Goal: Information Seeking & Learning: Learn about a topic

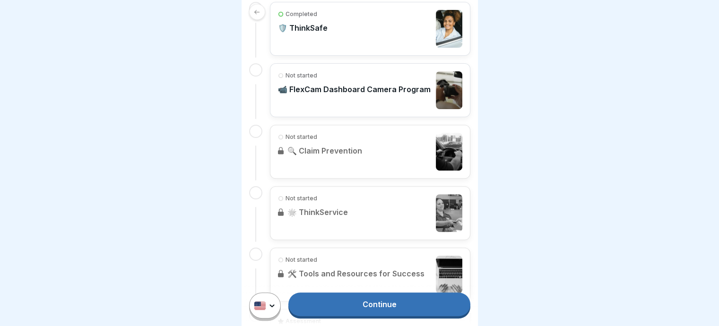
scroll to position [472, 0]
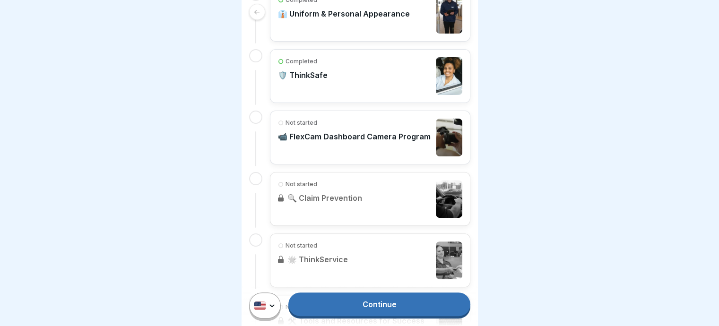
click at [338, 141] on p "📹 FlexCam Dashboard Camera Program" at bounding box center [354, 136] width 153 height 9
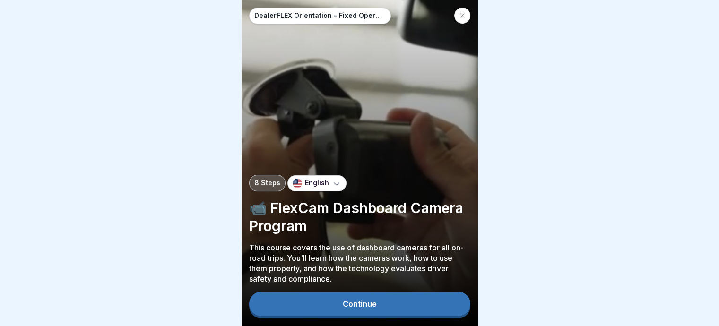
scroll to position [7, 0]
click at [376, 300] on button "Continue" at bounding box center [359, 303] width 221 height 25
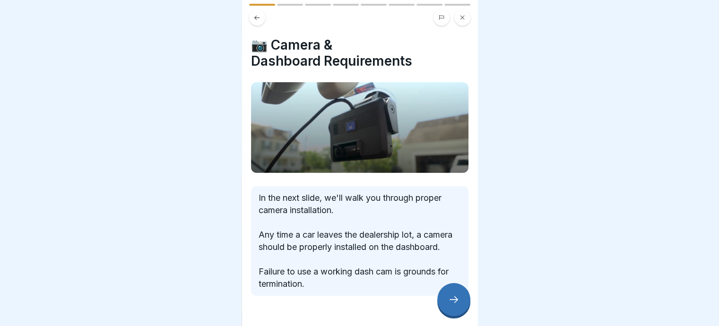
scroll to position [35, 0]
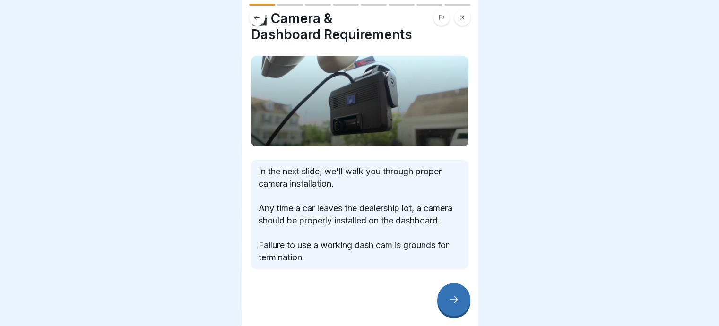
click at [455, 299] on icon at bounding box center [453, 299] width 11 height 11
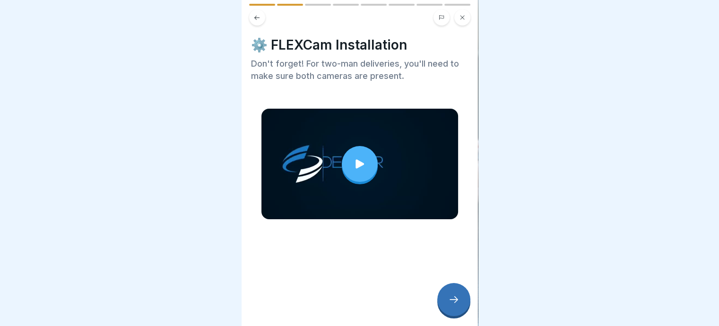
click at [357, 157] on icon at bounding box center [359, 163] width 13 height 13
click at [451, 303] on icon at bounding box center [453, 299] width 11 height 11
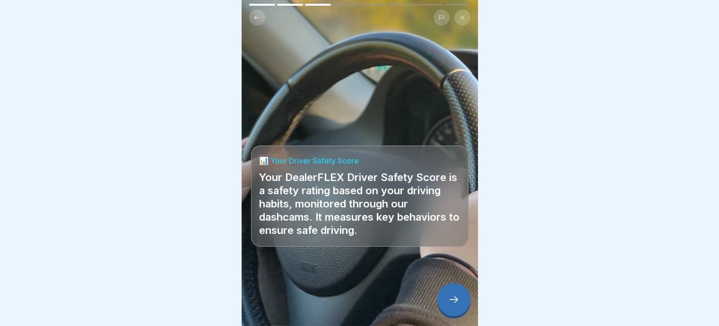
click at [449, 300] on icon at bounding box center [453, 299] width 11 height 11
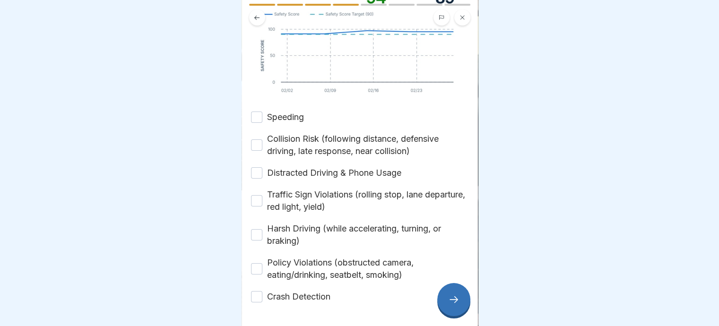
scroll to position [232, 0]
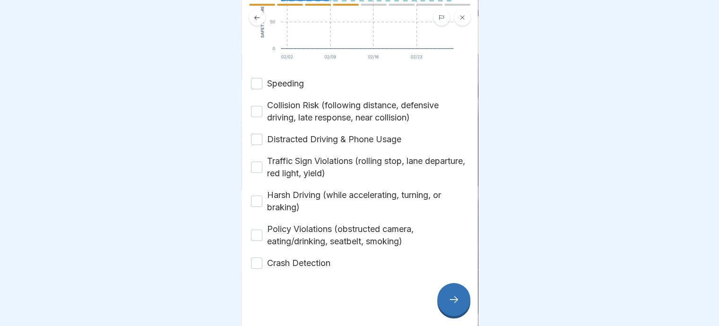
click at [257, 78] on button "Speeding" at bounding box center [256, 83] width 11 height 11
click at [255, 106] on button "Collision Risk (following distance, defensive driving, late response, near coll…" at bounding box center [256, 111] width 11 height 11
click at [255, 134] on button "Distracted Driving & Phone Usage" at bounding box center [256, 139] width 11 height 11
click at [255, 162] on button "Traffic Sign Violations (rolling stop, lane departure, red light, yield)" at bounding box center [256, 167] width 11 height 11
click at [255, 196] on button "Harsh Driving (while accelerating, turning, or braking)" at bounding box center [256, 201] width 11 height 11
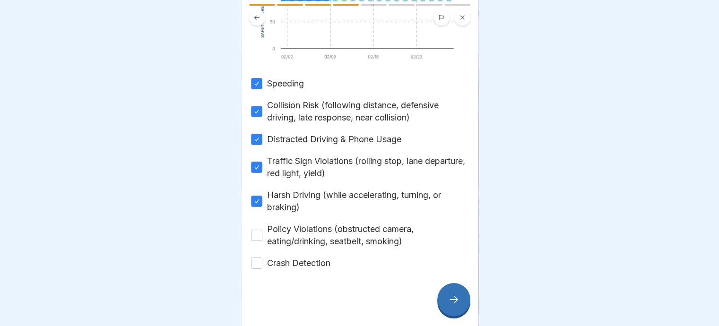
click at [258, 230] on button "Policy Violations (obstructed camera, eating/drinking, seatbelt, smoking)" at bounding box center [256, 235] width 11 height 11
click at [257, 257] on button "Crash Detection" at bounding box center [256, 262] width 11 height 11
click at [452, 306] on div at bounding box center [453, 299] width 33 height 33
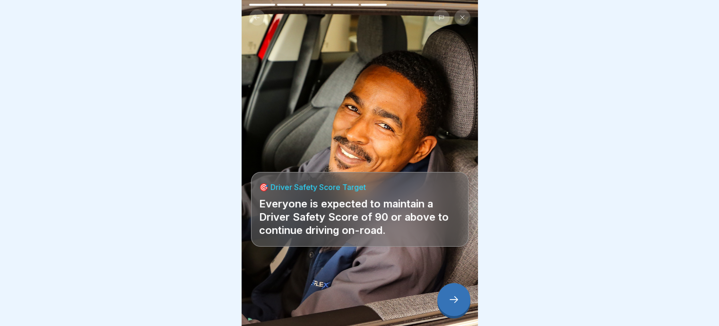
click at [454, 300] on icon at bounding box center [453, 299] width 11 height 11
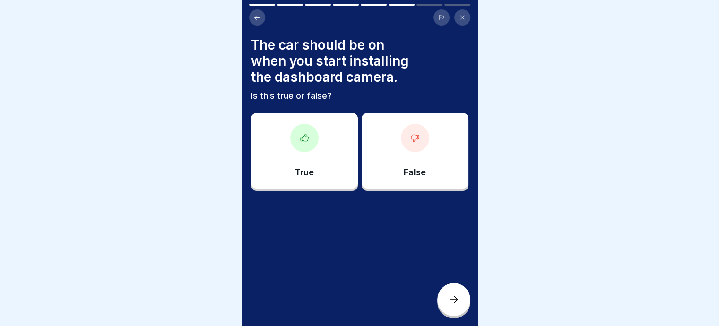
click at [410, 134] on icon at bounding box center [414, 137] width 9 height 9
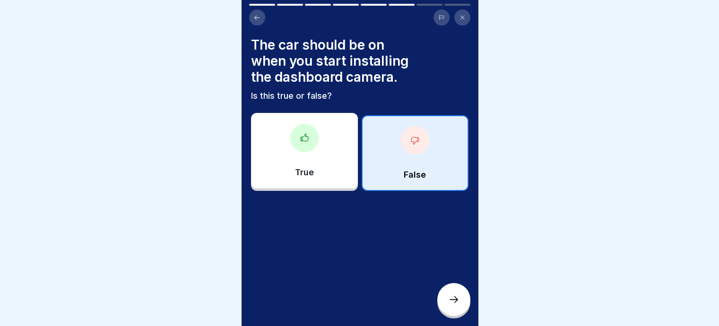
click at [452, 301] on icon at bounding box center [453, 299] width 11 height 11
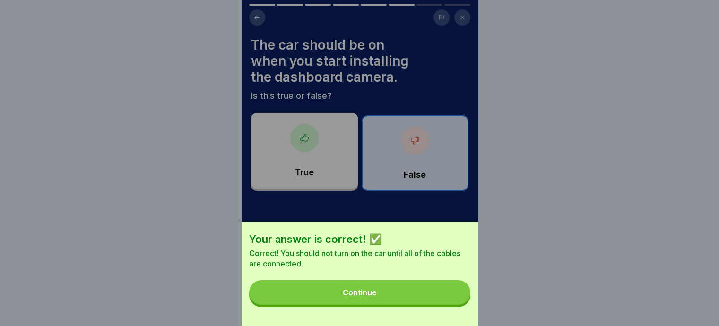
click at [345, 292] on button "Continue" at bounding box center [359, 292] width 221 height 25
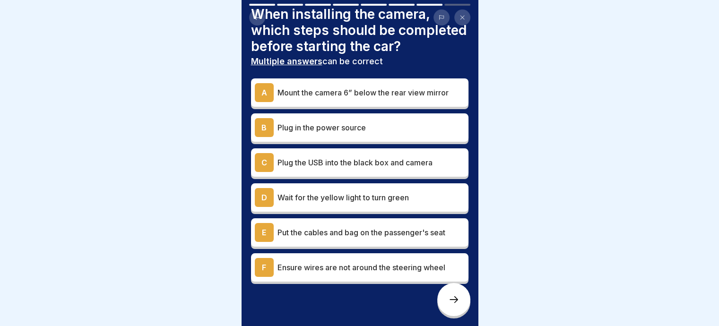
scroll to position [47, 0]
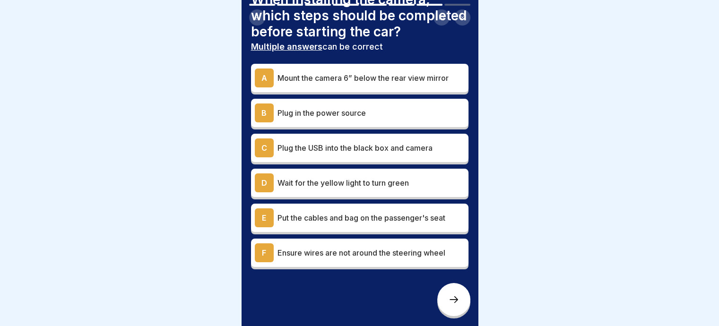
click at [347, 84] on p "Mount the camera 6” below the rear view mirror" at bounding box center [370, 77] width 187 height 11
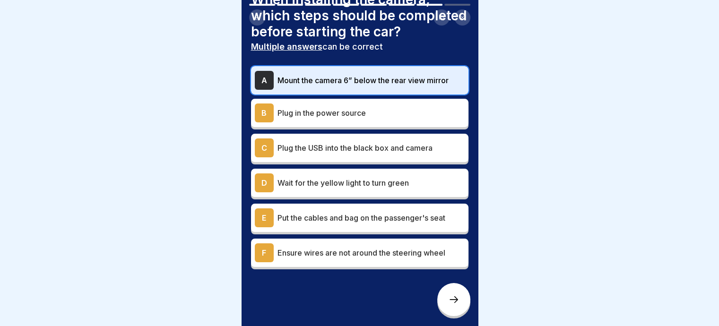
click at [308, 119] on p "Plug in the power source" at bounding box center [370, 112] width 187 height 11
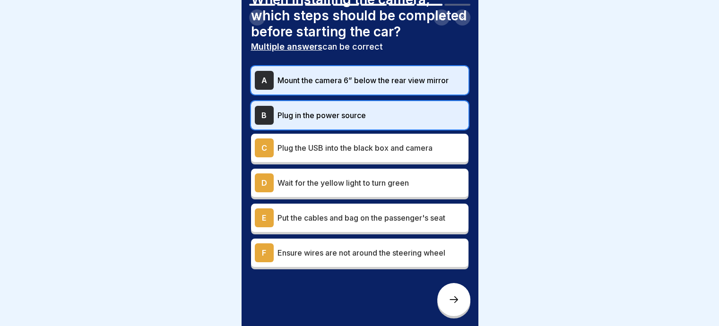
click at [308, 154] on p "Plug the USB into the black box and camera" at bounding box center [370, 147] width 187 height 11
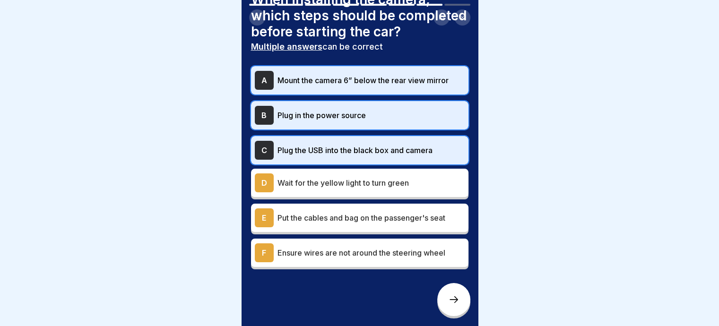
click at [305, 188] on p "Wait for the yellow light to turn green" at bounding box center [370, 182] width 187 height 11
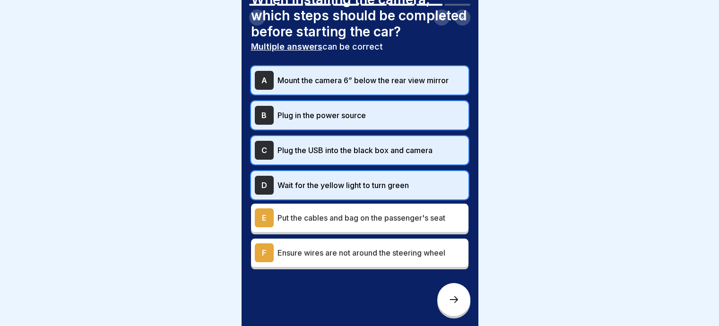
click at [317, 223] on p "Put the cables and bag on the passenger's seat" at bounding box center [370, 217] width 187 height 11
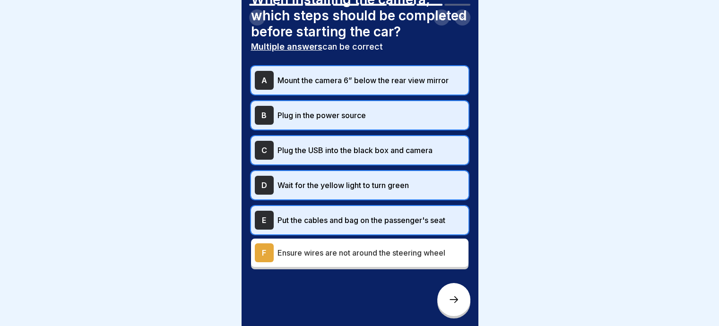
click at [319, 258] on p "Ensure wires are not around the steering wheel" at bounding box center [370, 252] width 187 height 11
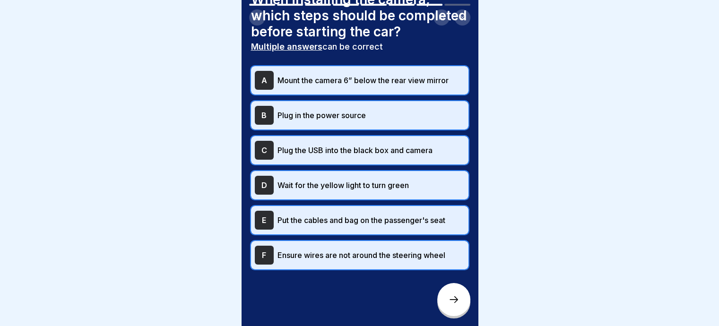
click at [456, 300] on icon at bounding box center [453, 299] width 11 height 11
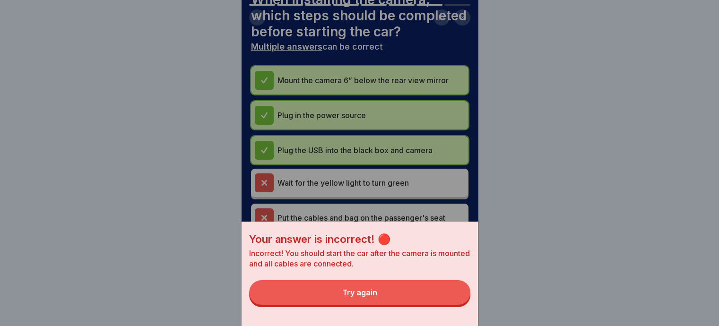
click at [364, 297] on div "Try again" at bounding box center [359, 292] width 35 height 9
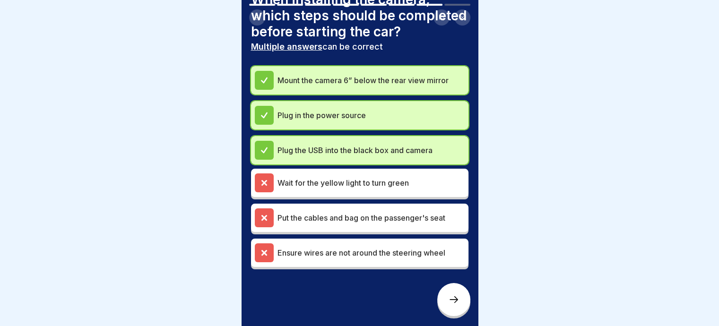
click at [310, 83] on p "Mount the camera 6” below the rear view mirror" at bounding box center [370, 80] width 187 height 11
click at [291, 192] on div "Wait for the yellow light to turn green" at bounding box center [360, 182] width 210 height 19
click at [292, 212] on div "Put the cables and bag on the passenger's seat" at bounding box center [359, 218] width 217 height 28
click at [292, 248] on div "Ensure wires are not around the steering wheel" at bounding box center [359, 253] width 217 height 28
click at [455, 303] on icon at bounding box center [453, 299] width 11 height 11
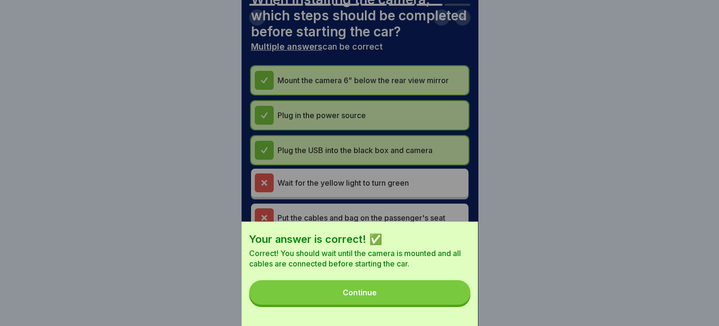
click at [377, 297] on div "Continue" at bounding box center [359, 292] width 34 height 9
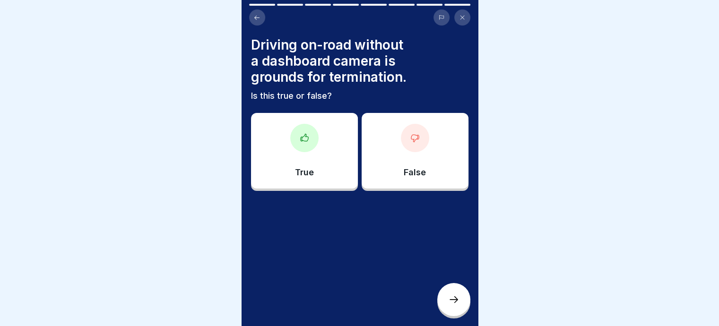
click at [304, 143] on div at bounding box center [304, 138] width 28 height 28
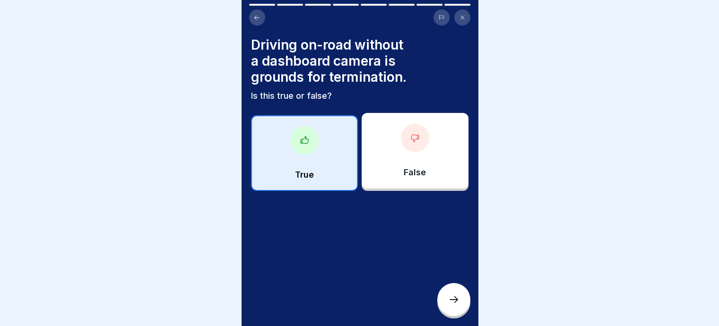
click at [448, 301] on icon at bounding box center [453, 299] width 11 height 11
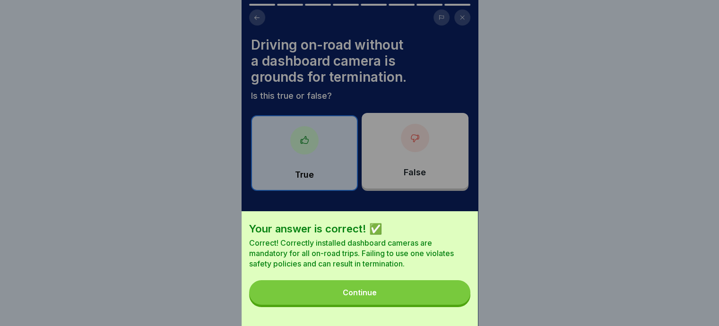
click at [376, 297] on div "Continue" at bounding box center [359, 292] width 34 height 9
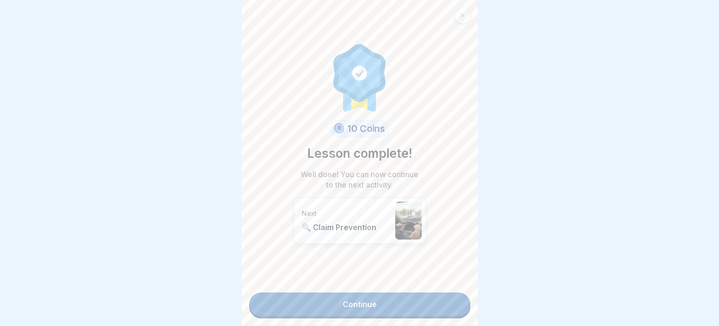
click at [359, 297] on link "Continue" at bounding box center [359, 304] width 221 height 24
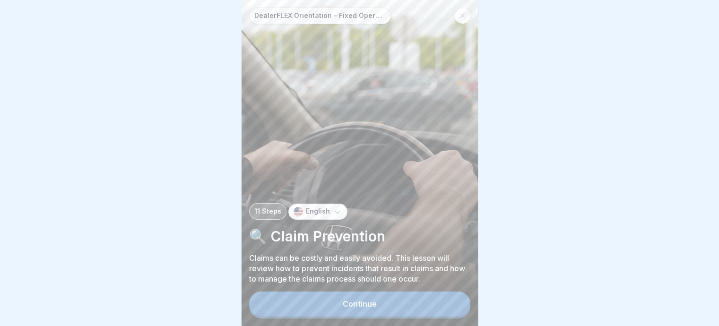
click at [358, 307] on button "Continue" at bounding box center [359, 303] width 221 height 25
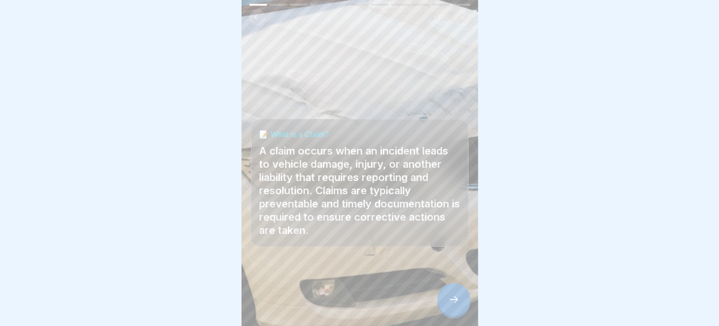
click at [451, 305] on icon at bounding box center [453, 299] width 11 height 11
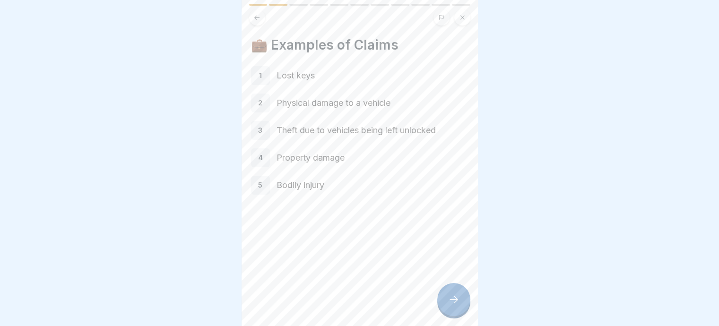
click at [452, 305] on icon at bounding box center [453, 299] width 11 height 11
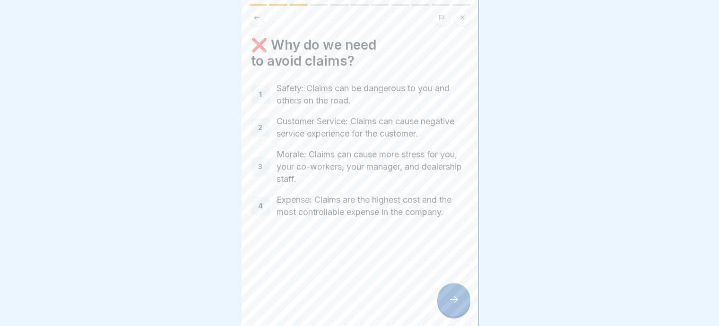
click at [445, 310] on div at bounding box center [453, 299] width 33 height 33
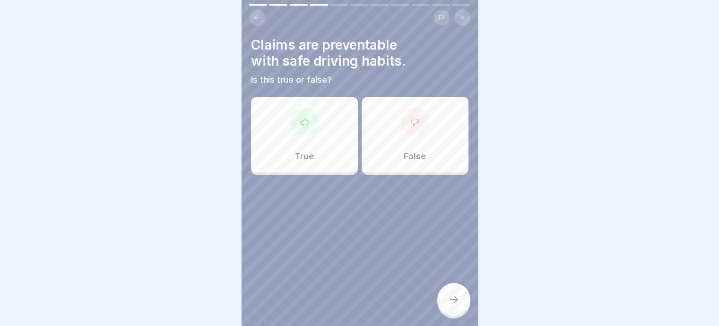
click at [308, 110] on div at bounding box center [304, 122] width 28 height 28
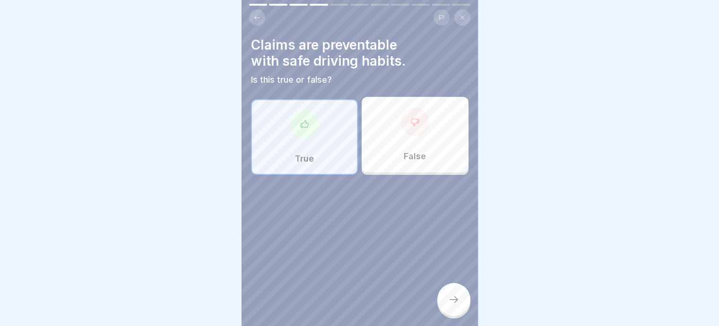
click at [455, 303] on icon at bounding box center [453, 299] width 9 height 7
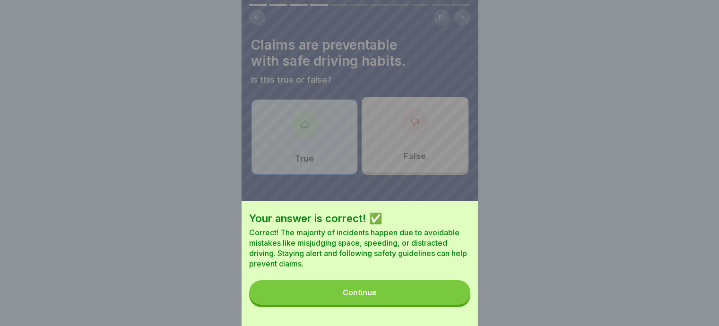
click at [363, 297] on div "Continue" at bounding box center [359, 292] width 34 height 9
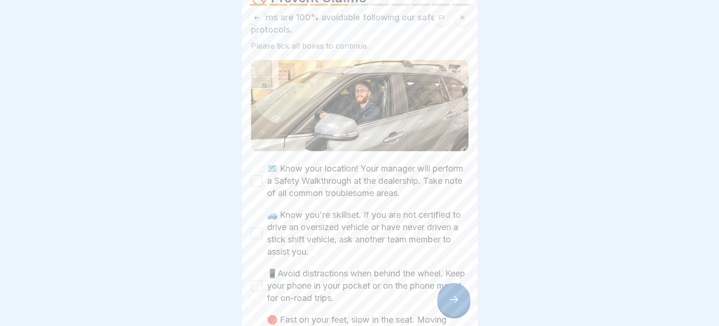
scroll to position [94, 0]
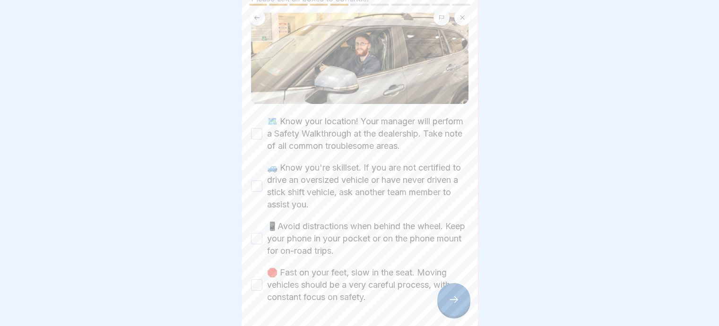
click at [258, 130] on button "🗺️ Know your location! Your manager will perform a Safety Walkthrough at the de…" at bounding box center [256, 133] width 11 height 11
click at [255, 183] on button "🚙 Know you're skillset. If you are not certified to drive an oversized vehicle …" at bounding box center [256, 185] width 11 height 11
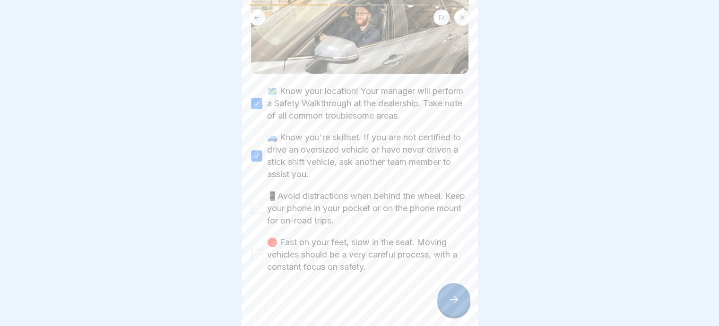
click at [257, 204] on button "📱Avoid distractions when behind the wheel. Keep your phone in your pocket or on…" at bounding box center [256, 208] width 11 height 11
click at [257, 253] on button "🛑 Fast on your feet, slow in the seat. Moving vehicles should be a very careful…" at bounding box center [256, 254] width 11 height 11
click at [450, 305] on icon at bounding box center [453, 299] width 11 height 11
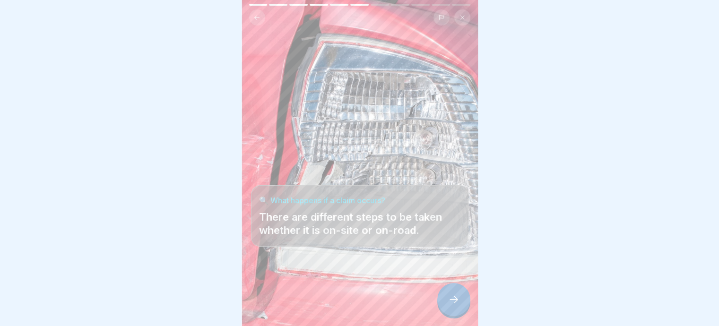
click at [450, 304] on icon at bounding box center [453, 299] width 11 height 11
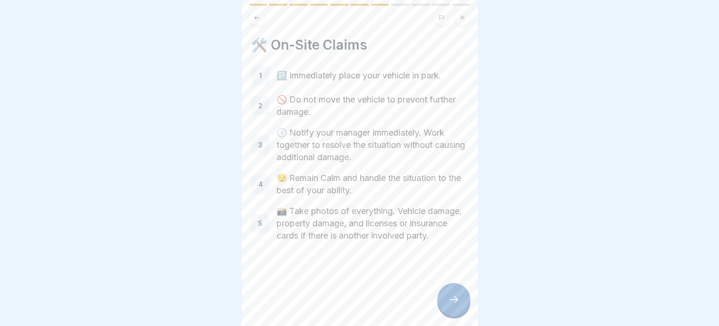
click at [450, 297] on div at bounding box center [453, 299] width 33 height 33
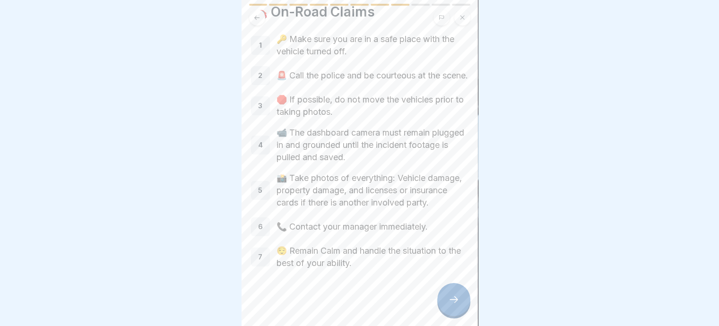
scroll to position [47, 0]
click at [446, 305] on div at bounding box center [453, 299] width 33 height 33
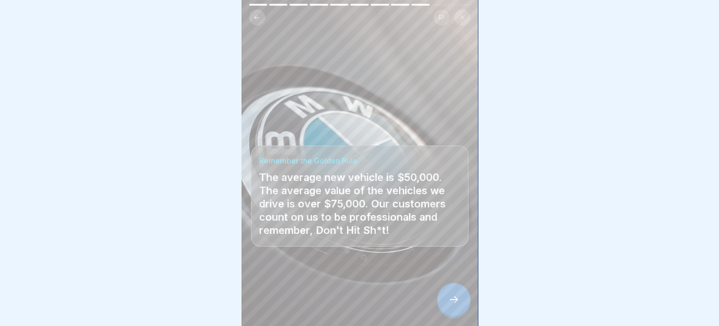
click at [454, 305] on icon at bounding box center [453, 299] width 11 height 11
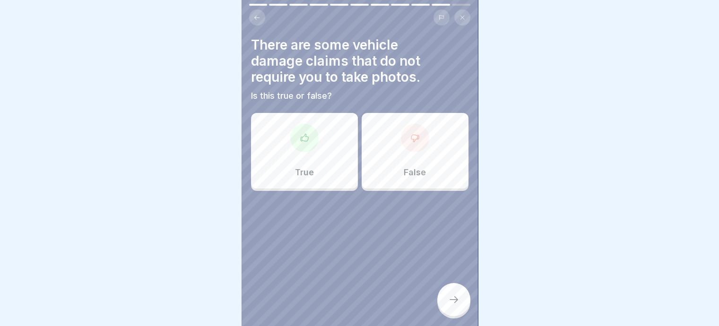
click at [404, 135] on div at bounding box center [415, 138] width 28 height 28
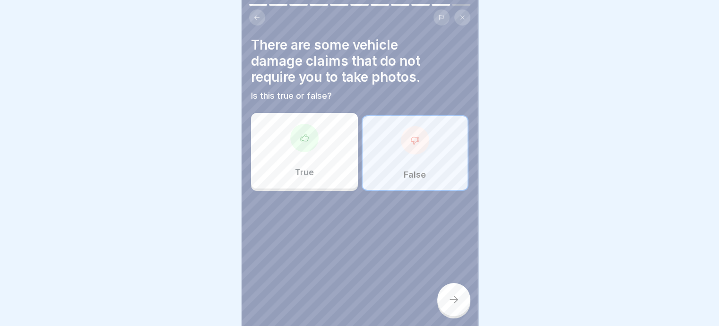
click at [454, 304] on icon at bounding box center [453, 299] width 11 height 11
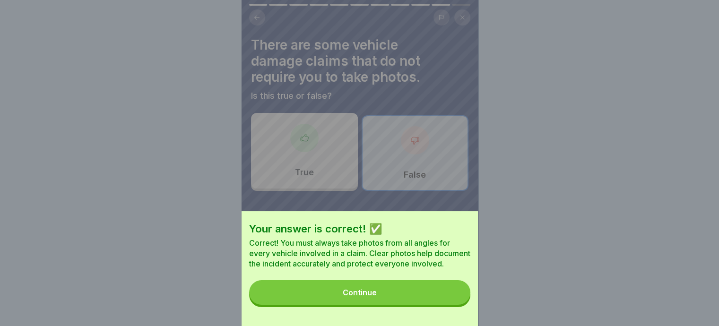
click at [359, 297] on div "Continue" at bounding box center [359, 292] width 34 height 9
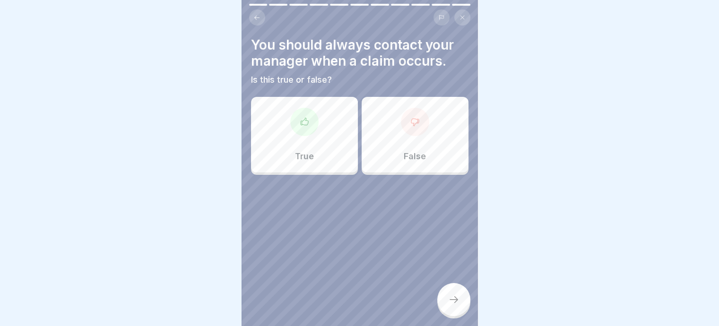
click at [319, 135] on div "True" at bounding box center [304, 135] width 107 height 76
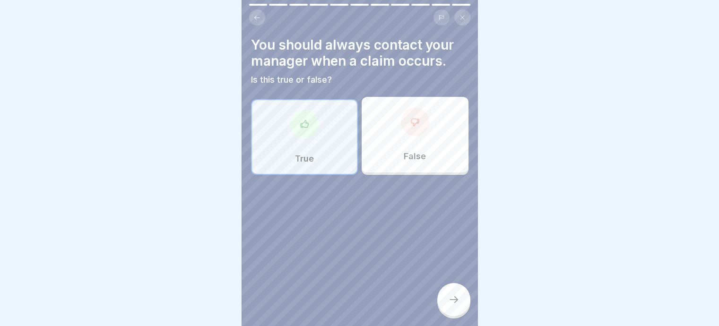
click at [456, 305] on icon at bounding box center [453, 299] width 11 height 11
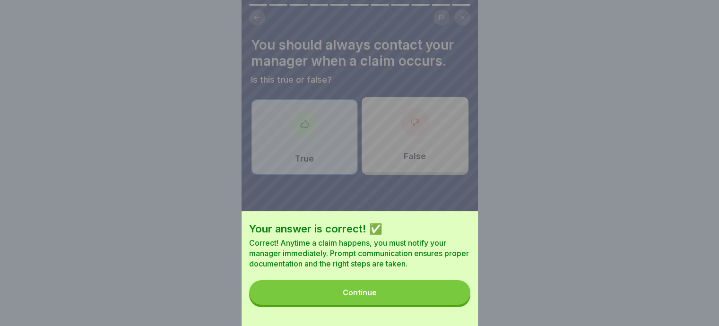
click at [364, 297] on div "Continue" at bounding box center [359, 292] width 34 height 9
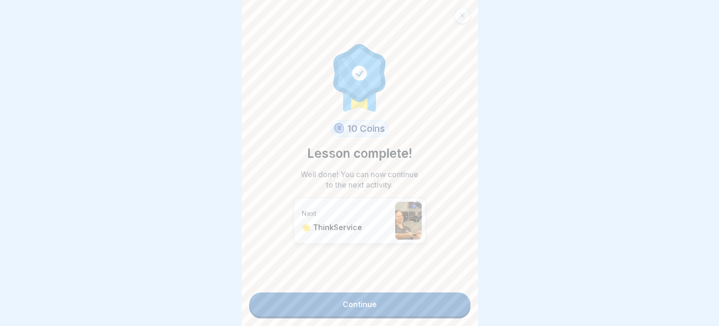
click at [356, 308] on link "Continue" at bounding box center [359, 304] width 221 height 24
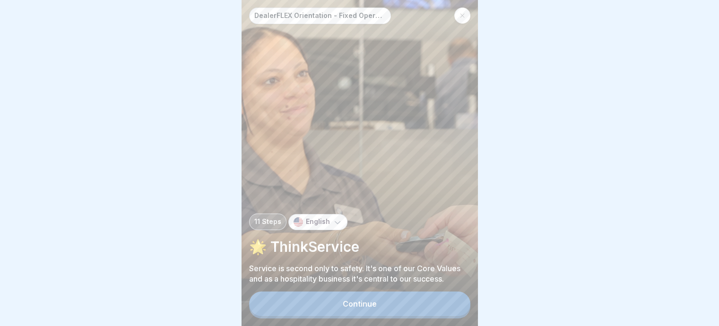
scroll to position [7, 0]
click at [355, 304] on div "Continue" at bounding box center [359, 304] width 34 height 9
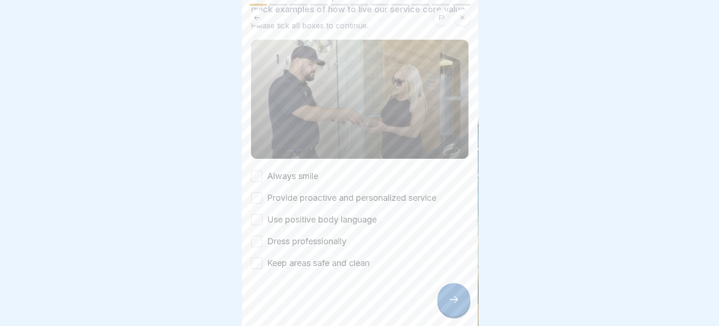
scroll to position [88, 0]
click at [260, 171] on button "Always smile" at bounding box center [256, 176] width 11 height 11
click at [258, 192] on button "Provide proactive and personalized service" at bounding box center [256, 197] width 11 height 11
click at [256, 214] on button "Use positive body language" at bounding box center [256, 219] width 11 height 11
click at [257, 236] on button "Dress professionally" at bounding box center [256, 241] width 11 height 11
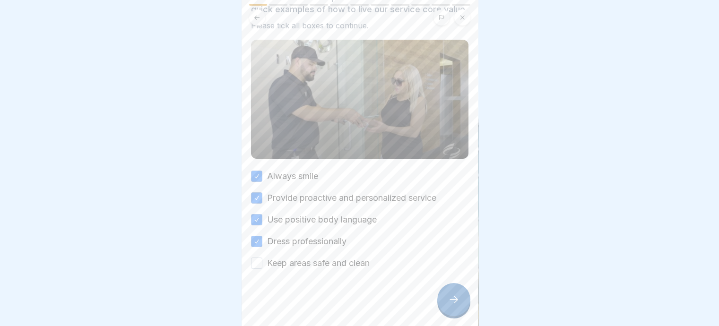
click at [257, 257] on button "Keep areas safe and clean" at bounding box center [256, 262] width 11 height 11
click at [445, 294] on div at bounding box center [453, 299] width 33 height 33
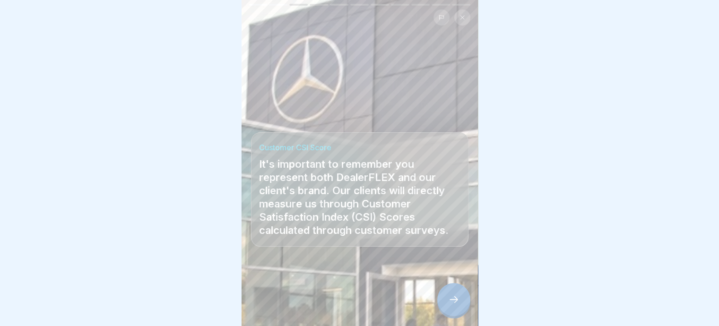
click at [462, 299] on div at bounding box center [453, 299] width 33 height 33
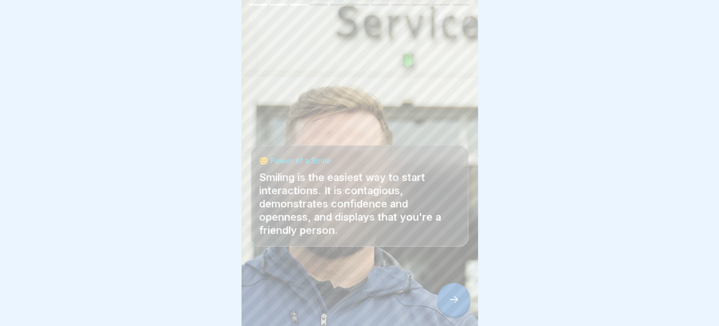
click at [450, 300] on icon at bounding box center [453, 299] width 11 height 11
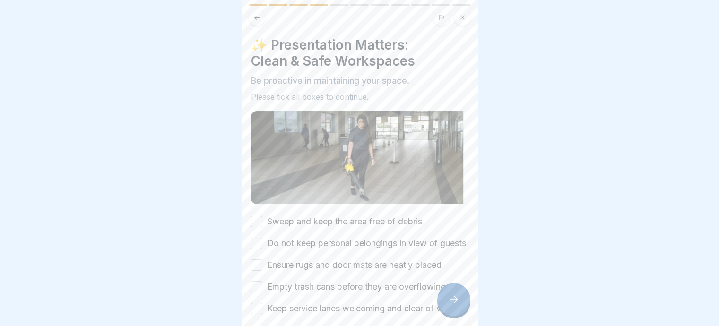
click at [254, 216] on button "Sweep and keep the area free of debris" at bounding box center [256, 221] width 11 height 11
click at [257, 240] on button "Do not keep personal belongings in view of guests" at bounding box center [256, 243] width 11 height 11
click at [252, 266] on button "Ensure rugs and door mats are neatly placed" at bounding box center [256, 264] width 11 height 11
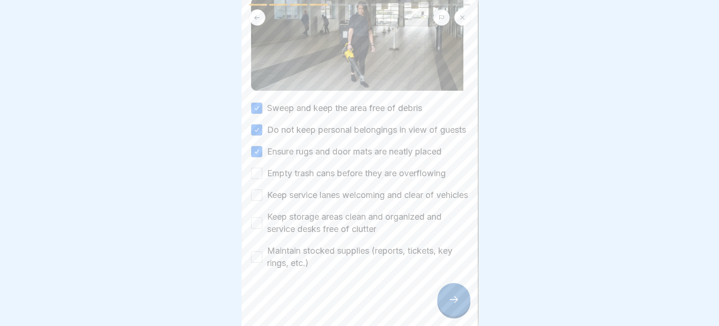
scroll to position [134, 0]
click at [254, 168] on button "Empty trash cans before they are overflowing" at bounding box center [256, 173] width 11 height 11
click at [253, 189] on button "Keep service lanes welcoming and clear of vehicles" at bounding box center [256, 194] width 11 height 11
click at [254, 217] on button "Keep storage areas clean and organized and service desks free of clutter" at bounding box center [256, 222] width 11 height 11
click at [254, 251] on button "Maintain stocked supplies (reports, tickets, key rings, etc.)" at bounding box center [256, 256] width 11 height 11
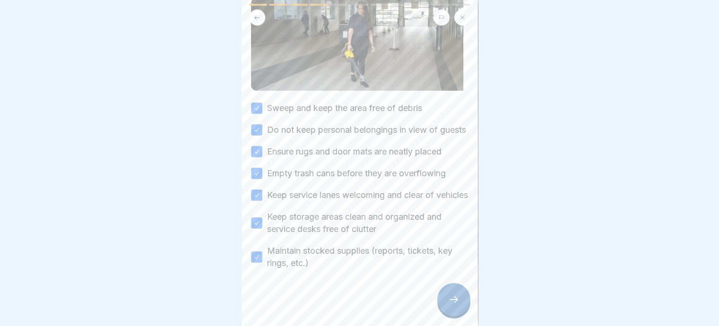
click at [454, 302] on icon at bounding box center [453, 299] width 11 height 11
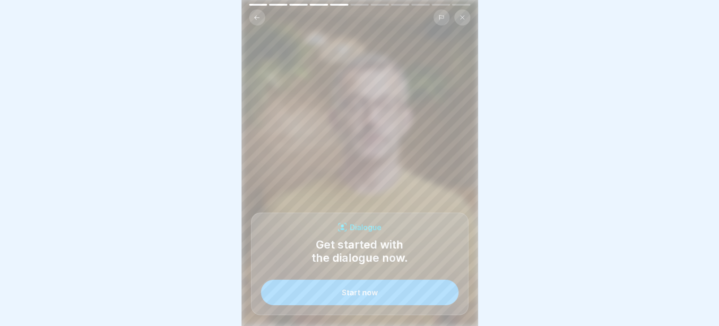
click at [365, 289] on button "Start now" at bounding box center [359, 293] width 197 height 26
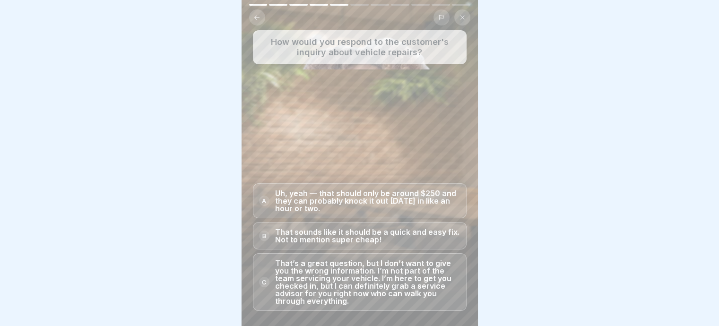
click at [322, 277] on p "That’s a great question, but I don’t want to give you the wrong information. I’…" at bounding box center [367, 281] width 185 height 45
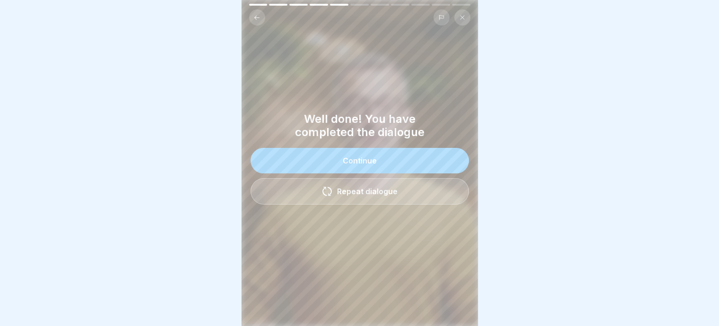
click at [367, 160] on div "Continue" at bounding box center [359, 160] width 34 height 9
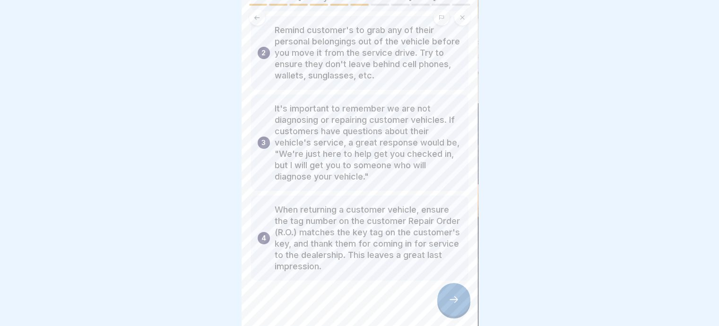
scroll to position [133, 0]
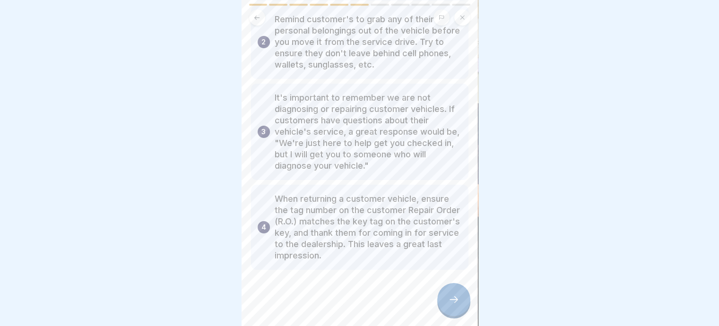
click at [448, 298] on icon at bounding box center [453, 299] width 11 height 11
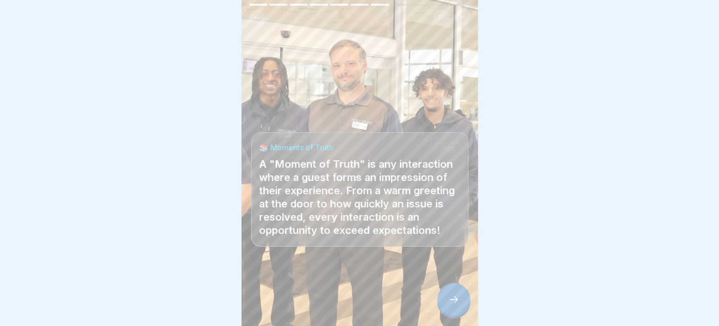
click at [448, 304] on icon at bounding box center [453, 299] width 11 height 11
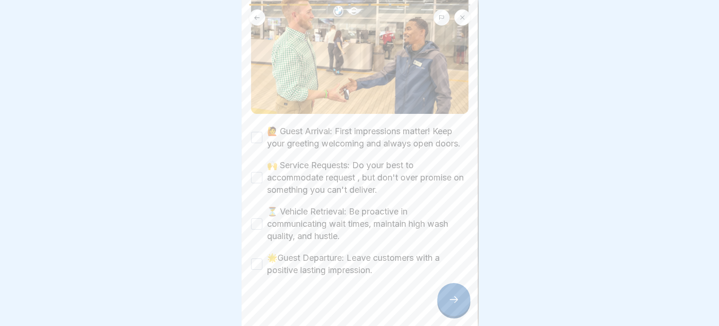
scroll to position [181, 0]
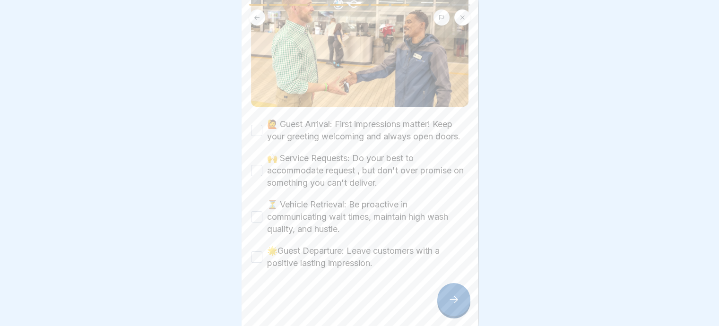
click at [257, 125] on button "🙋 Guest Arrival: First impressions matter! Keep your greeting welcoming and alw…" at bounding box center [256, 130] width 11 height 11
click at [255, 165] on button "🙌 Service Requests: Do your best to accommodate request , but don't over promis…" at bounding box center [256, 170] width 11 height 11
click at [254, 211] on button "⏳ Vehicle Retrieval: Be proactive in communicating wait times, maintain high wa…" at bounding box center [256, 216] width 11 height 11
click at [248, 247] on div "🏆 Winning Your Moments of Truth These are the most common customer interactions…" at bounding box center [359, 163] width 236 height 326
click at [253, 251] on button "🌟Guest Departure: Leave customers with a positive lasting impression." at bounding box center [256, 256] width 11 height 11
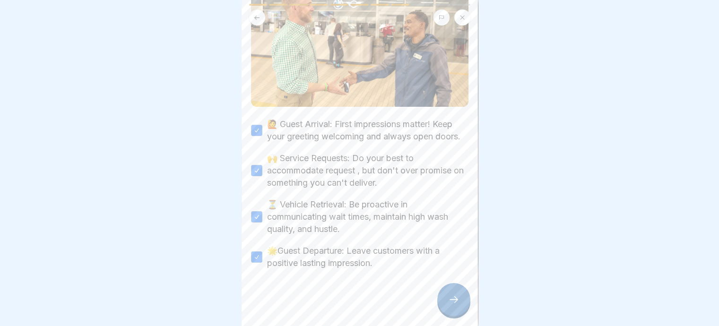
click at [451, 299] on icon at bounding box center [453, 299] width 11 height 11
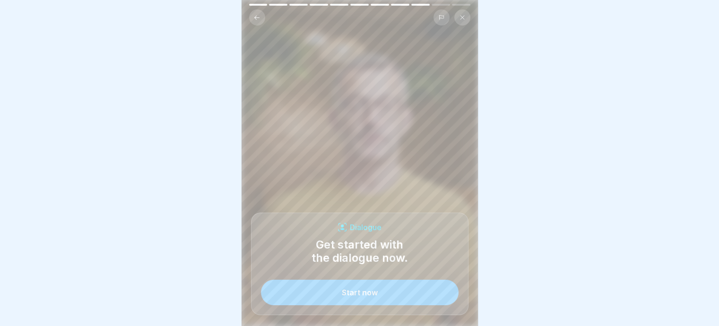
click at [368, 296] on div "Start now" at bounding box center [360, 292] width 36 height 9
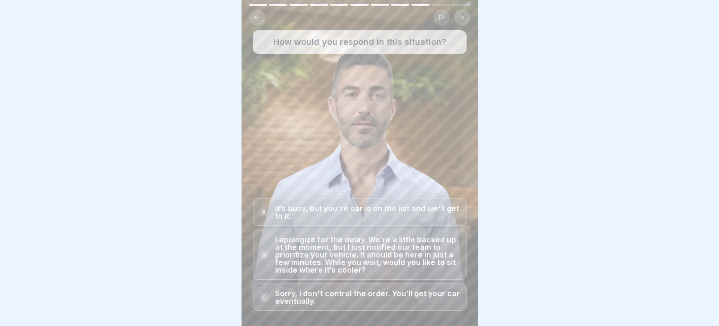
click at [306, 259] on p "I apologize for the delay. We’re a little backed up at the moment, but I just n…" at bounding box center [367, 255] width 185 height 38
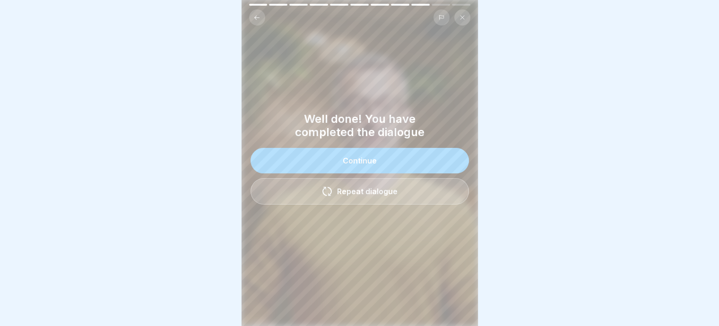
click at [338, 156] on button "Continue" at bounding box center [359, 161] width 218 height 26
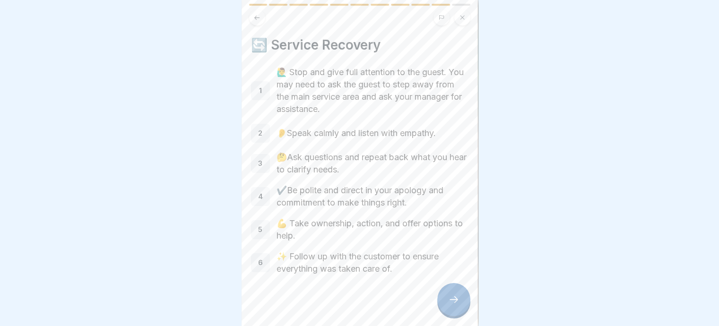
click at [450, 297] on icon at bounding box center [453, 299] width 11 height 11
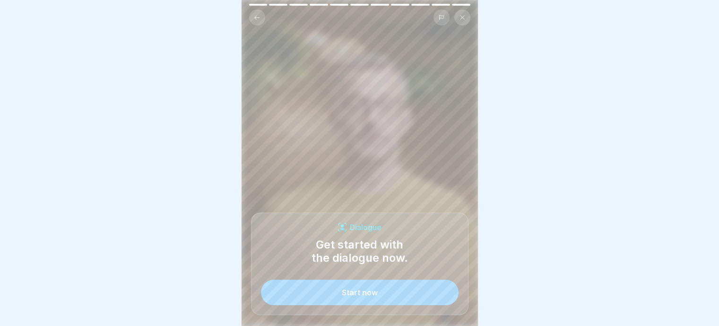
click at [364, 294] on div "Start now" at bounding box center [360, 292] width 36 height 9
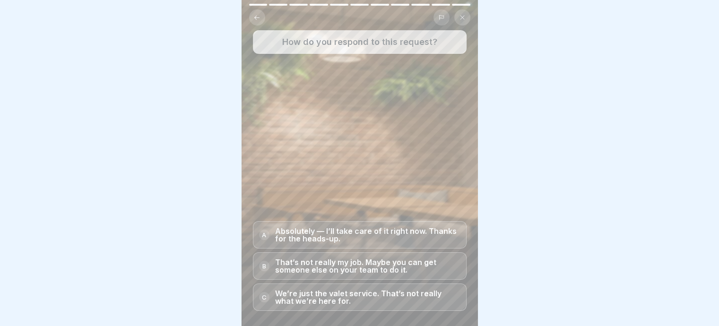
click at [318, 236] on p "Absolutely — I’ll take care of it right now. Thanks for the heads-up." at bounding box center [367, 234] width 185 height 15
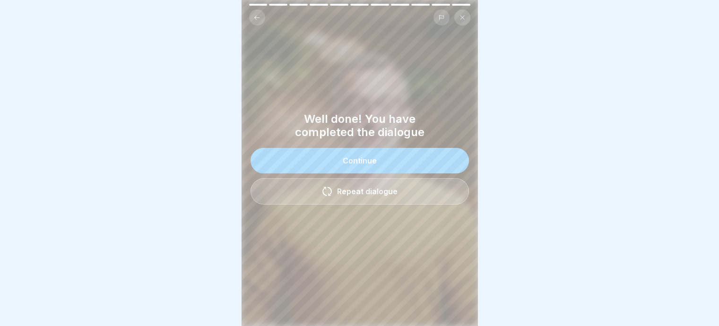
click at [381, 156] on button "Continue" at bounding box center [359, 161] width 218 height 26
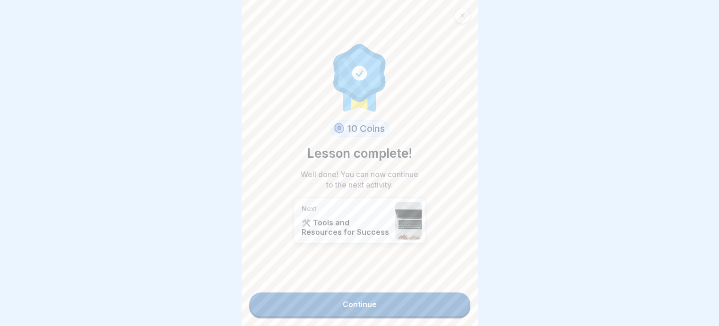
click at [353, 301] on link "Continue" at bounding box center [359, 304] width 221 height 24
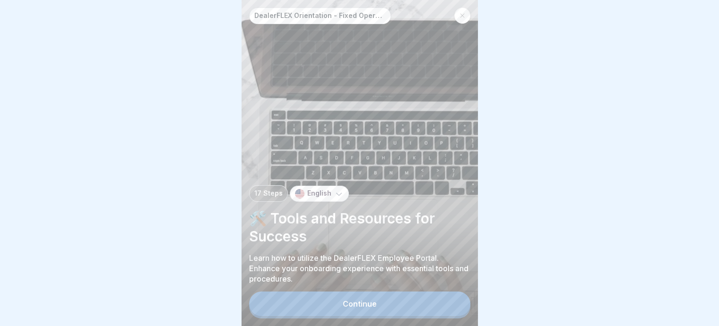
click at [364, 308] on div "Continue" at bounding box center [359, 304] width 34 height 9
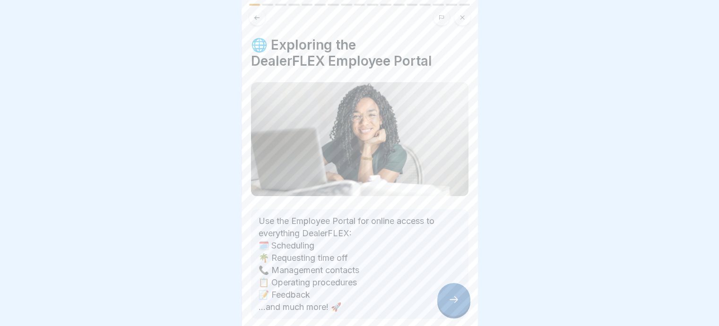
scroll to position [7, 0]
click at [452, 304] on icon at bounding box center [453, 299] width 11 height 11
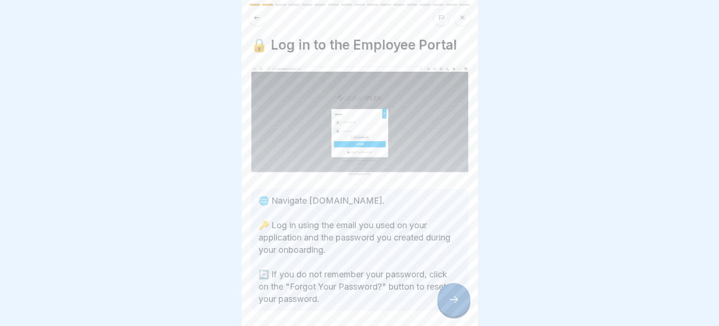
click at [457, 304] on icon at bounding box center [453, 299] width 11 height 11
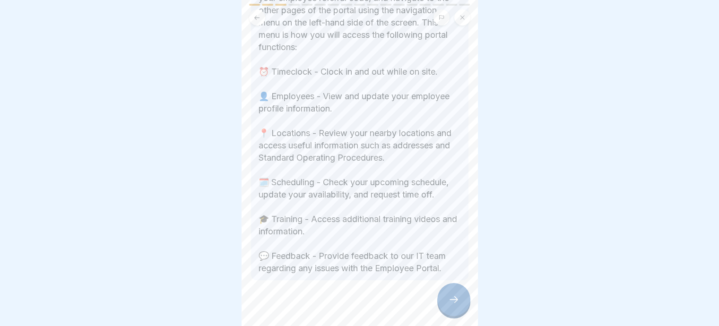
scroll to position [276, 0]
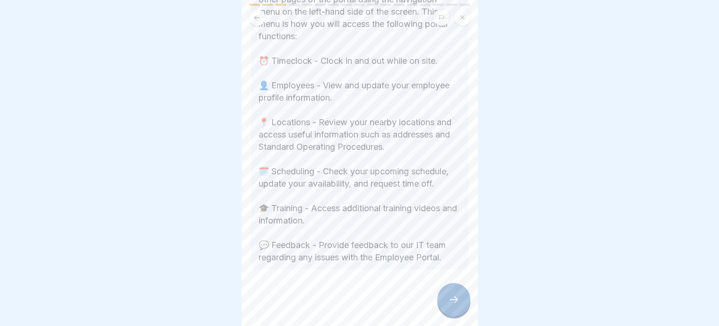
click at [448, 299] on icon at bounding box center [453, 299] width 11 height 11
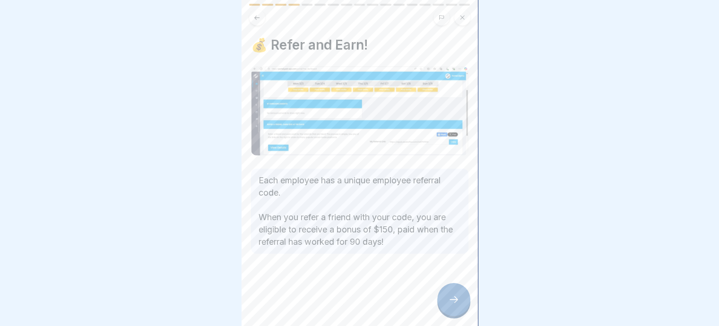
click at [451, 304] on icon at bounding box center [453, 299] width 11 height 11
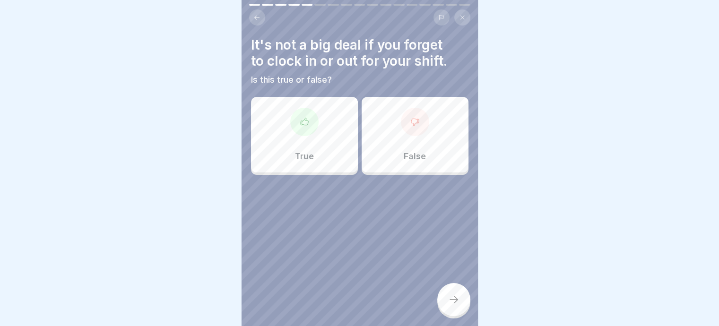
click at [411, 130] on div "False" at bounding box center [414, 135] width 107 height 76
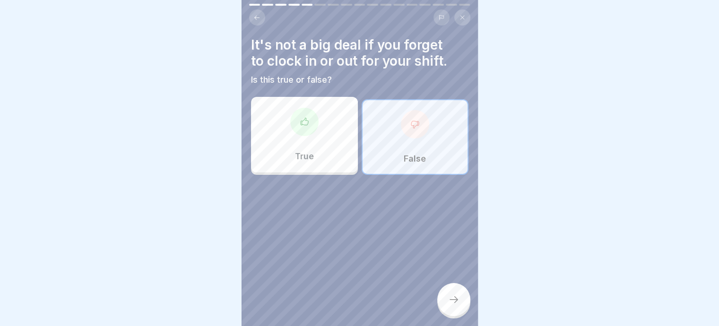
click at [451, 301] on icon at bounding box center [453, 299] width 11 height 11
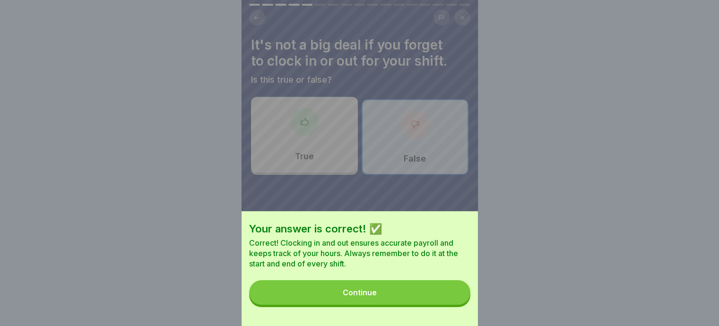
click at [377, 297] on div "Continue" at bounding box center [359, 292] width 34 height 9
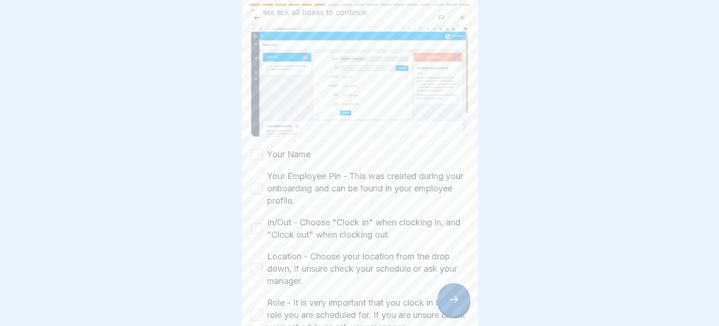
scroll to position [142, 0]
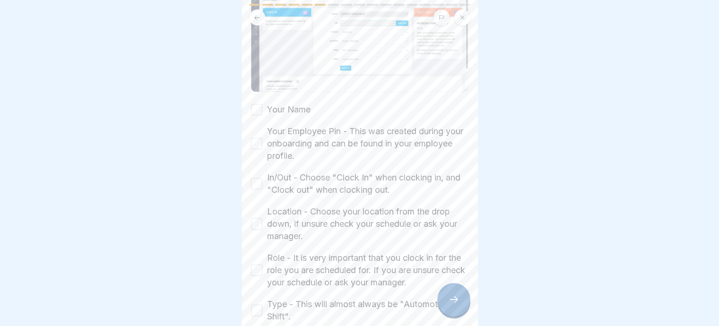
click at [257, 104] on button "Your Name" at bounding box center [256, 109] width 11 height 11
click at [256, 138] on button "Your Employee Pin - This was created during your onboarding and can be found in…" at bounding box center [256, 143] width 11 height 11
click at [255, 178] on button "In/Out - Choose "Clock In" when clocking in, and "Clock out" when clocking out." at bounding box center [256, 183] width 11 height 11
click at [257, 218] on button "Location - Choose your location from the drop down, if unsure check your schedu…" at bounding box center [256, 223] width 11 height 11
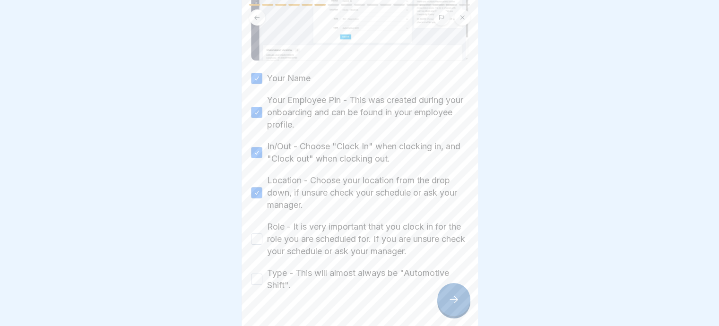
scroll to position [191, 0]
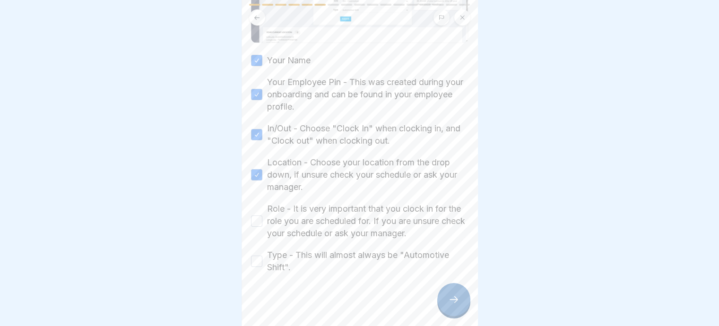
click at [256, 215] on button "Role - It is very important that you clock in for the role you are scheduled fo…" at bounding box center [256, 220] width 11 height 11
click at [256, 256] on button "Type - This will almost always be "Automotive Shift"." at bounding box center [256, 261] width 11 height 11
click at [451, 301] on icon at bounding box center [453, 299] width 11 height 11
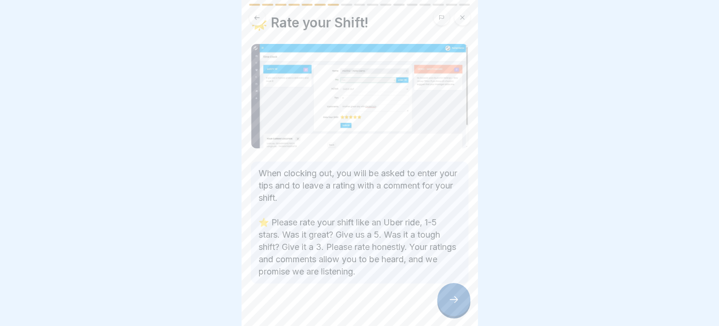
scroll to position [33, 0]
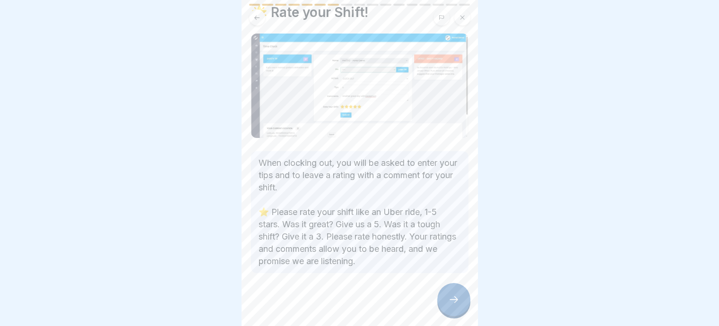
click at [445, 295] on div at bounding box center [453, 299] width 33 height 33
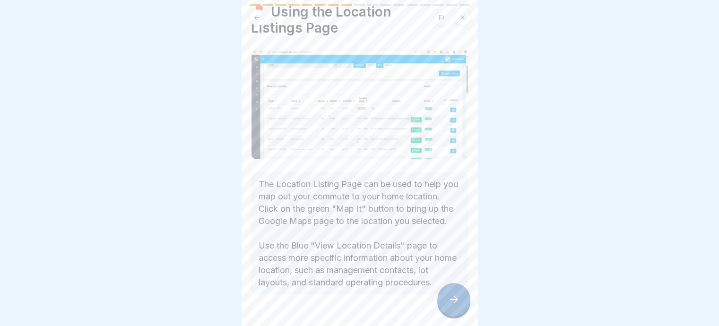
scroll to position [47, 0]
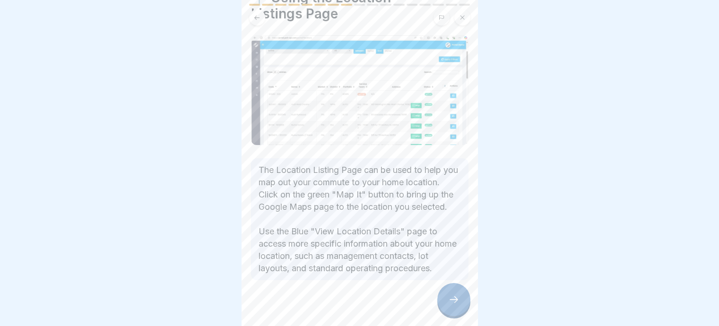
click at [452, 300] on icon at bounding box center [453, 299] width 11 height 11
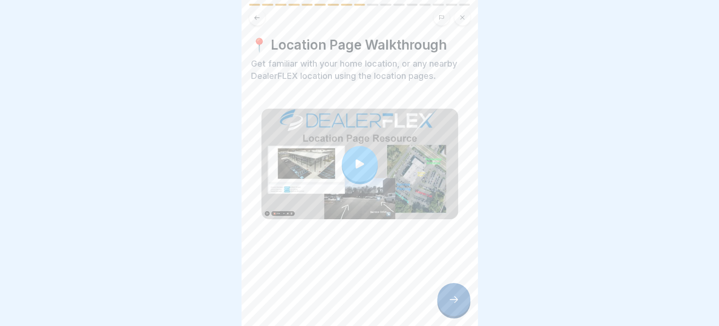
click at [450, 311] on div at bounding box center [453, 299] width 33 height 33
click at [454, 301] on icon at bounding box center [453, 299] width 11 height 11
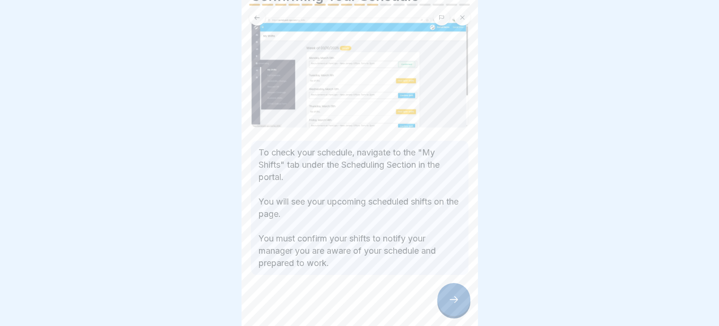
scroll to position [66, 0]
click at [454, 300] on icon at bounding box center [453, 299] width 11 height 11
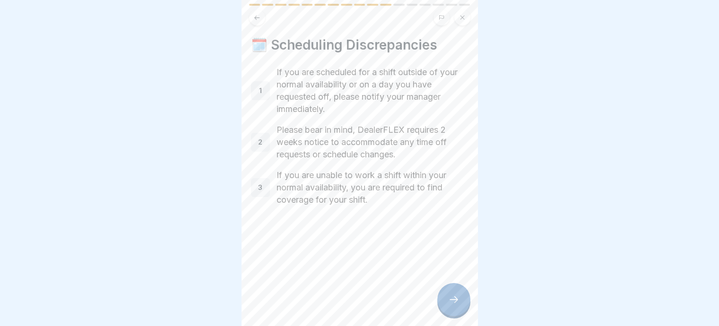
click at [454, 303] on icon at bounding box center [453, 299] width 11 height 11
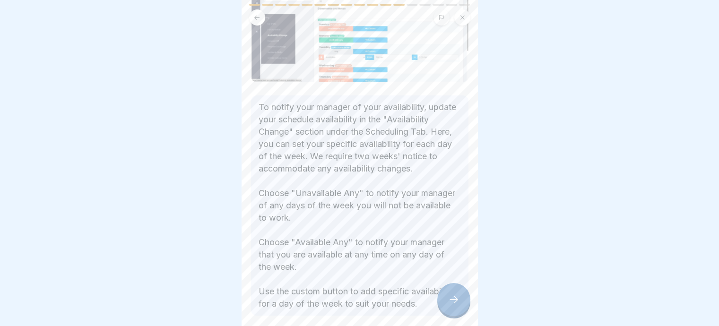
scroll to position [142, 0]
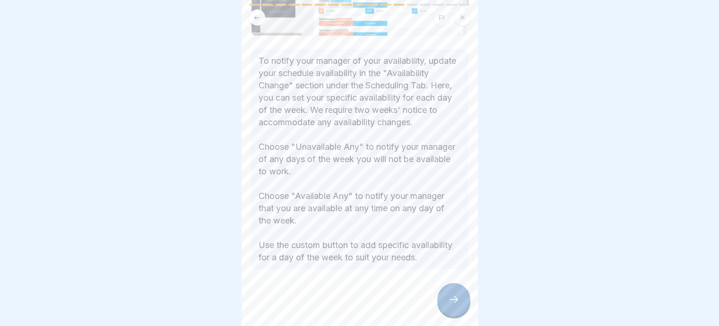
click at [447, 299] on div at bounding box center [453, 299] width 33 height 33
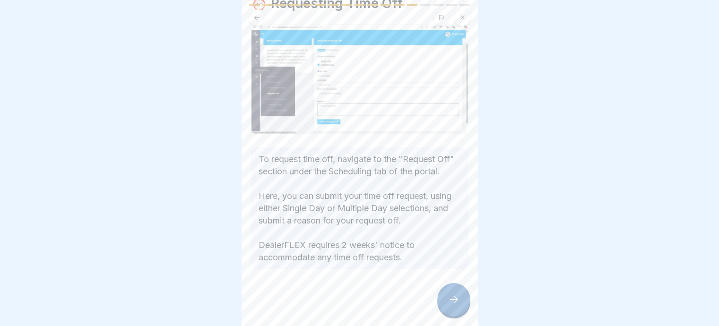
scroll to position [62, 0]
click at [445, 298] on div at bounding box center [453, 299] width 33 height 33
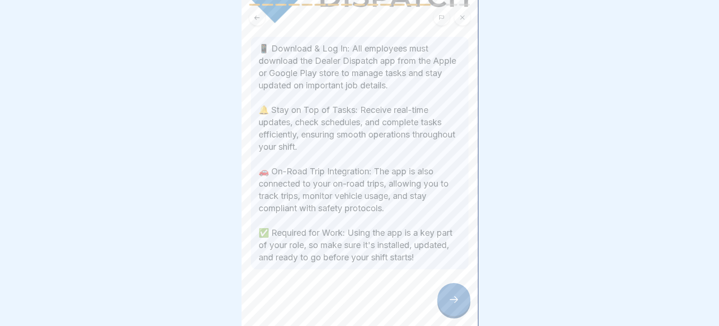
scroll to position [142, 0]
click at [449, 301] on icon at bounding box center [453, 299] width 11 height 11
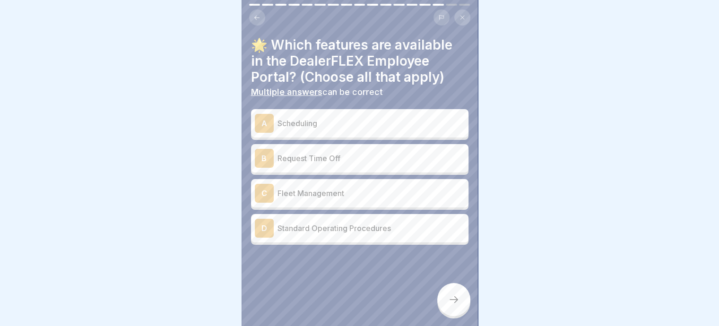
click at [266, 118] on div "A" at bounding box center [264, 123] width 19 height 19
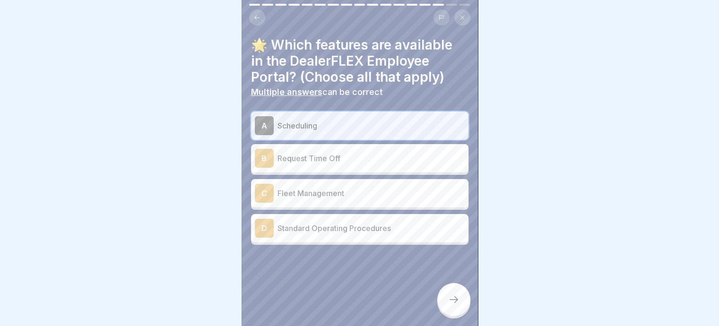
click at [263, 149] on div "B" at bounding box center [264, 158] width 19 height 19
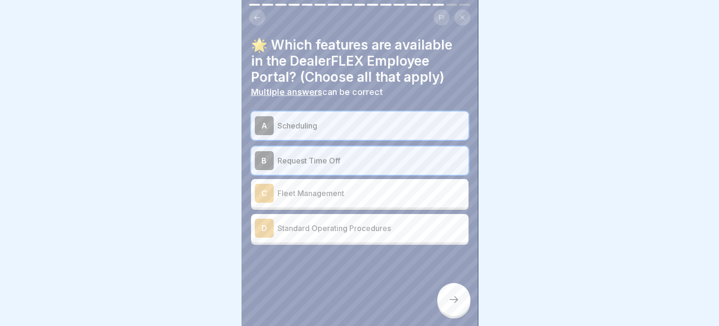
click at [262, 221] on div "D" at bounding box center [264, 228] width 19 height 19
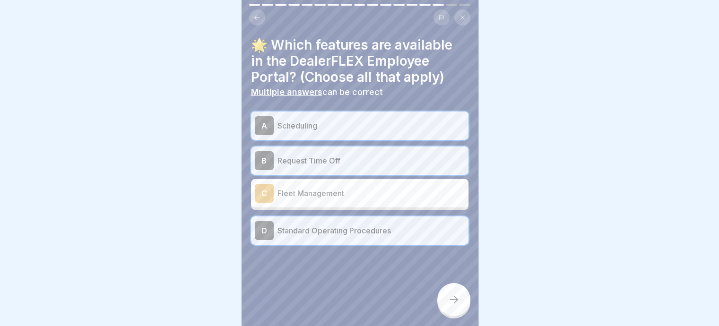
click at [457, 299] on icon at bounding box center [453, 299] width 11 height 11
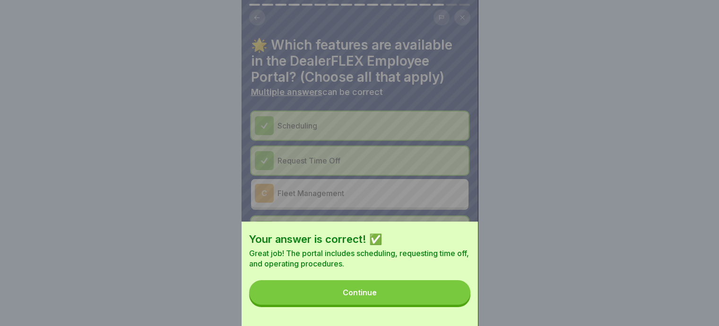
click at [367, 297] on div "Continue" at bounding box center [359, 292] width 34 height 9
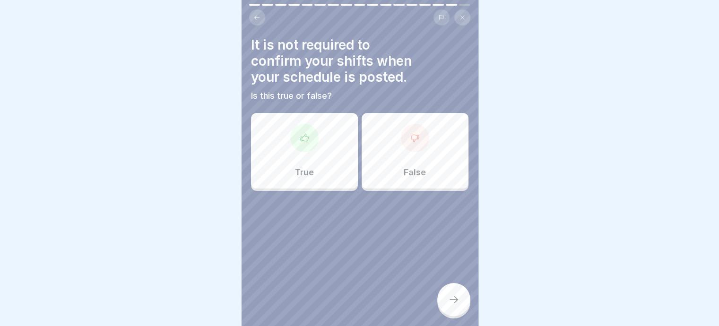
click at [401, 131] on div at bounding box center [415, 138] width 28 height 28
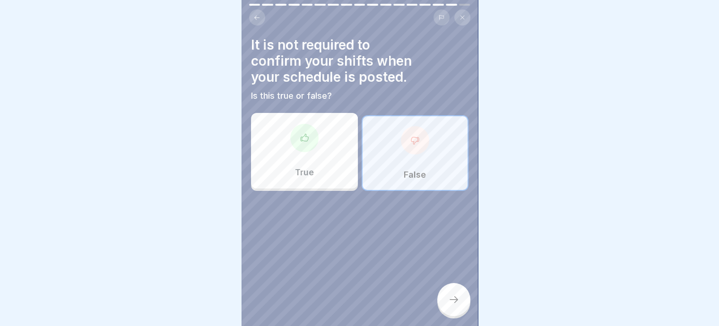
click at [451, 299] on icon at bounding box center [453, 299] width 11 height 11
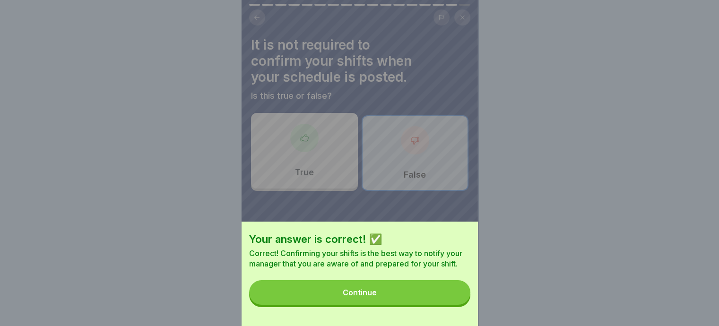
click at [375, 305] on button "Continue" at bounding box center [359, 292] width 221 height 25
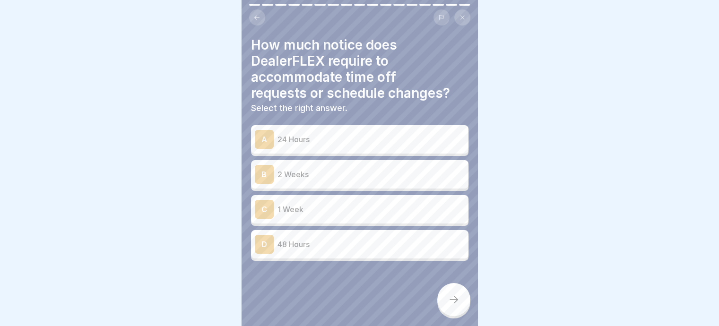
click at [300, 170] on p "2 Weeks" at bounding box center [370, 174] width 187 height 11
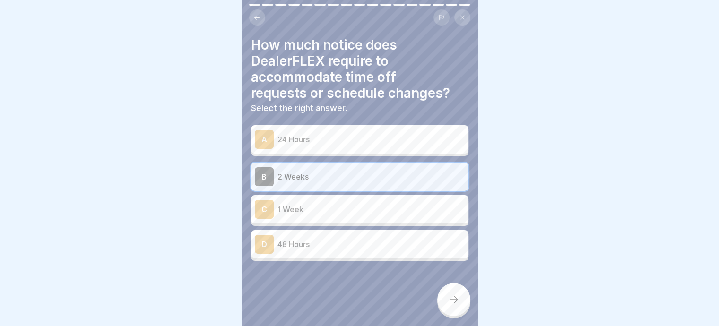
click at [450, 299] on icon at bounding box center [453, 299] width 11 height 11
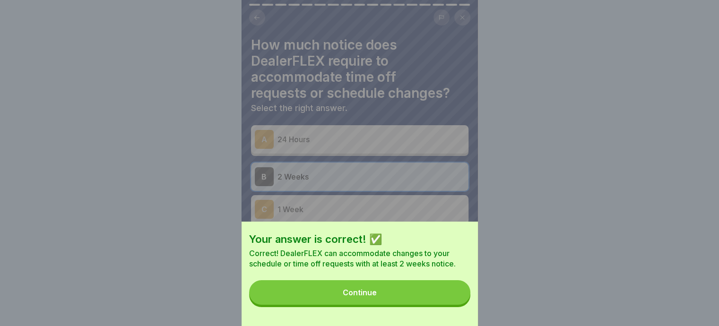
click at [377, 297] on div "Continue" at bounding box center [359, 292] width 34 height 9
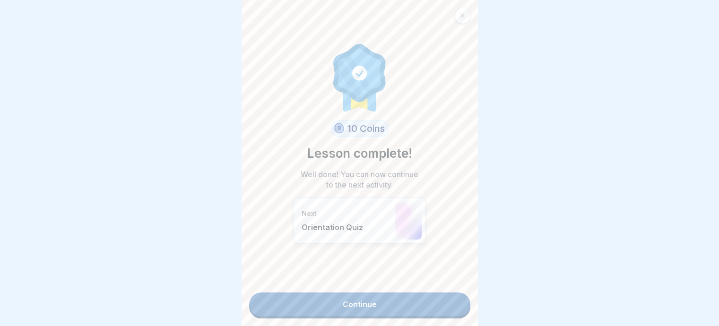
click at [352, 300] on link "Continue" at bounding box center [359, 304] width 221 height 24
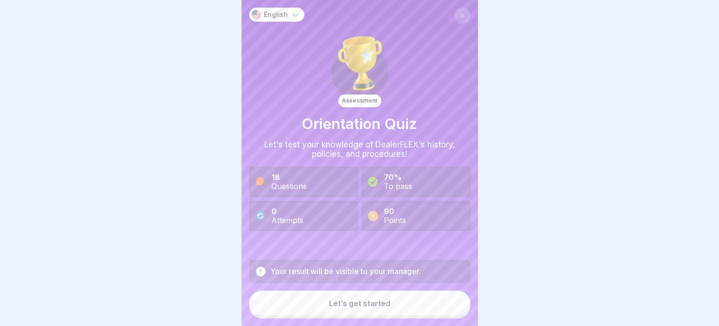
click at [351, 306] on button "Let’s get started" at bounding box center [359, 304] width 221 height 26
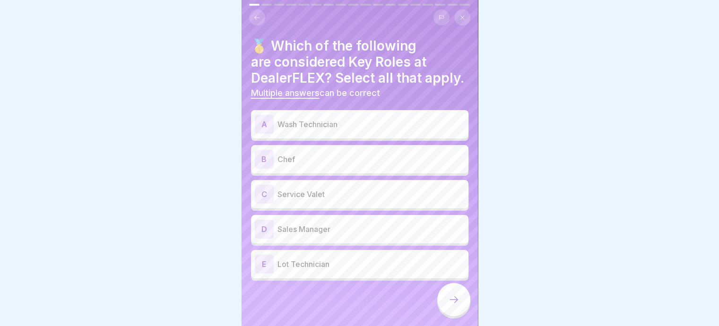
scroll to position [8, 0]
click at [291, 200] on p "Service Valet" at bounding box center [370, 193] width 187 height 11
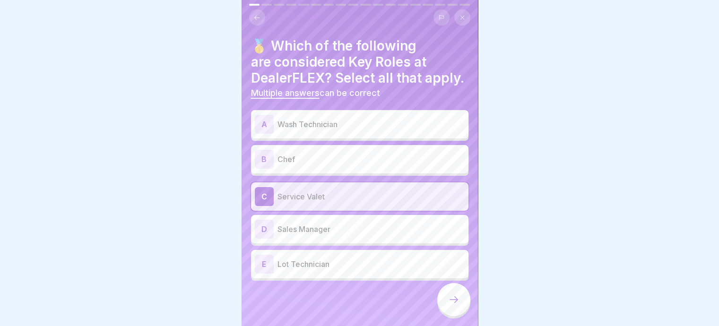
click at [448, 305] on icon at bounding box center [453, 299] width 11 height 11
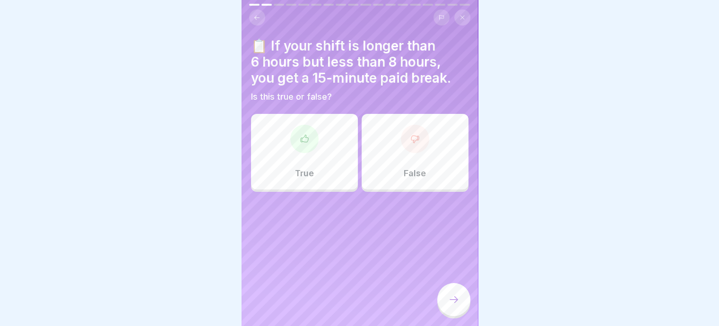
click at [300, 150] on div at bounding box center [304, 139] width 28 height 28
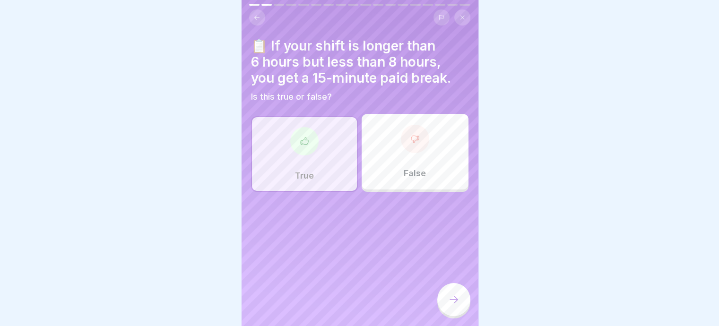
click at [450, 305] on icon at bounding box center [453, 299] width 11 height 11
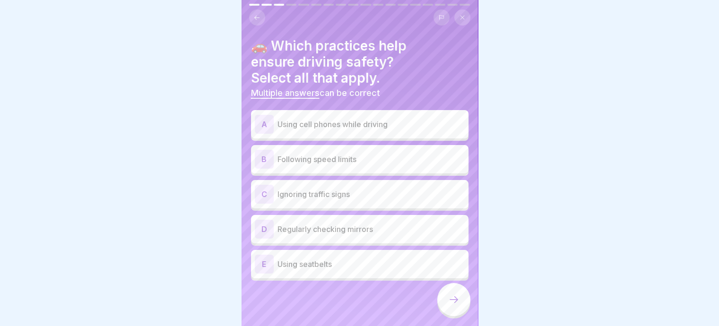
click at [302, 161] on p "Following speed limits" at bounding box center [370, 159] width 187 height 11
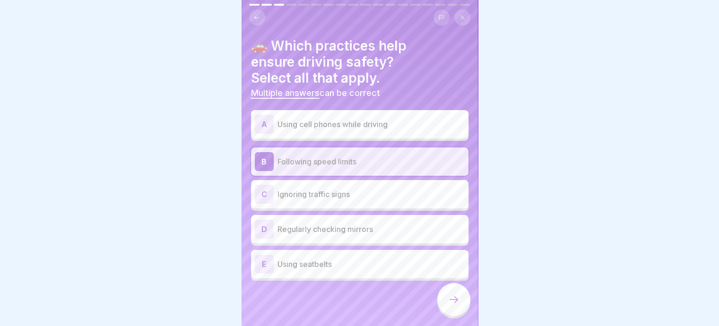
click at [295, 229] on p "Regularly checking mirrors" at bounding box center [370, 228] width 187 height 11
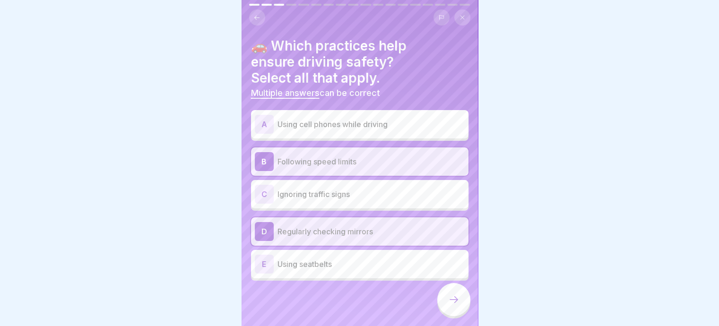
click at [293, 262] on p "Using seatbelts" at bounding box center [370, 263] width 187 height 11
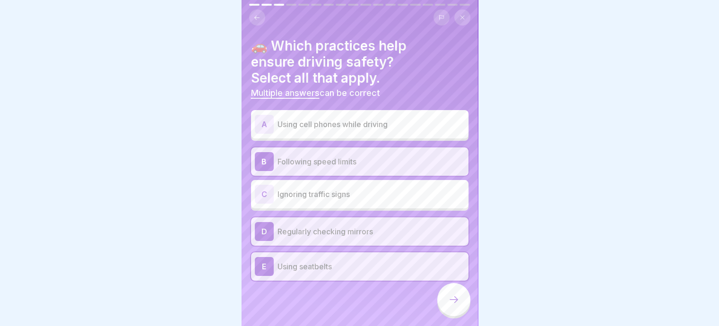
click at [450, 305] on icon at bounding box center [453, 299] width 11 height 11
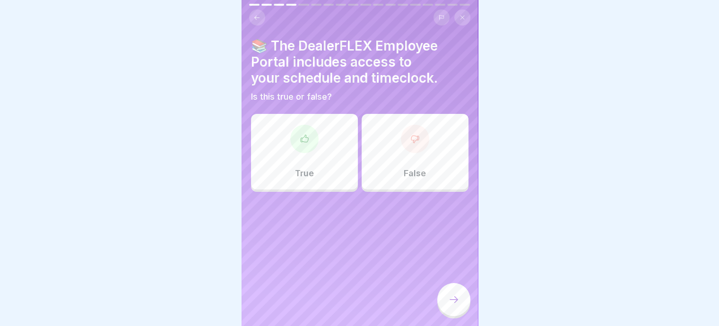
click at [310, 148] on div at bounding box center [304, 139] width 28 height 28
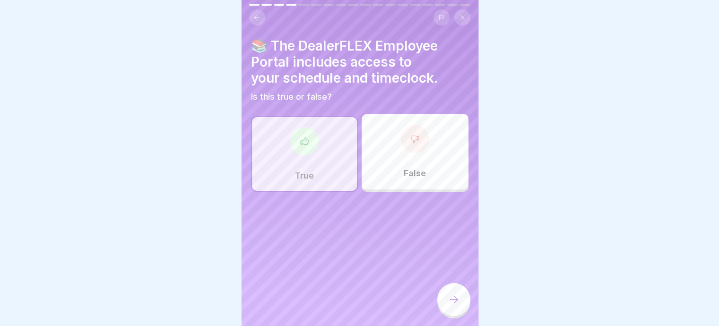
click at [454, 305] on icon at bounding box center [453, 299] width 11 height 11
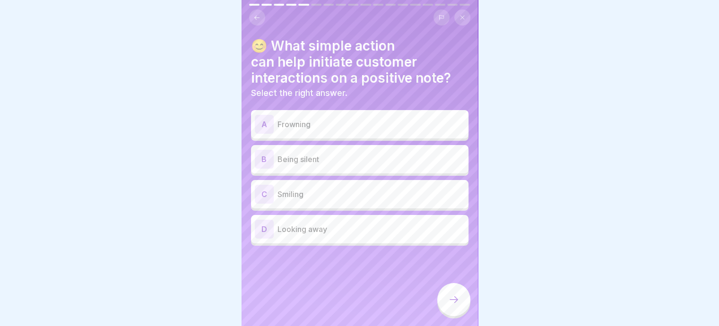
click at [293, 190] on p "Smiling" at bounding box center [370, 193] width 187 height 11
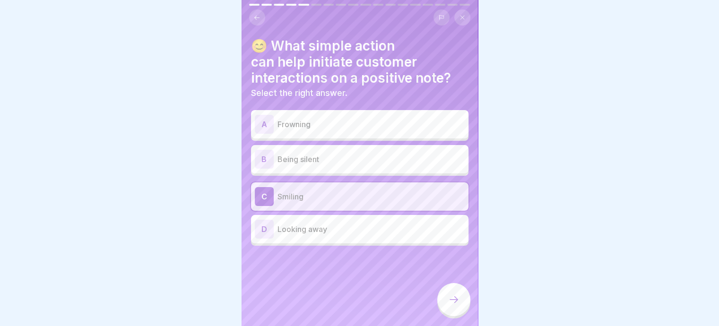
click at [451, 305] on icon at bounding box center [453, 299] width 11 height 11
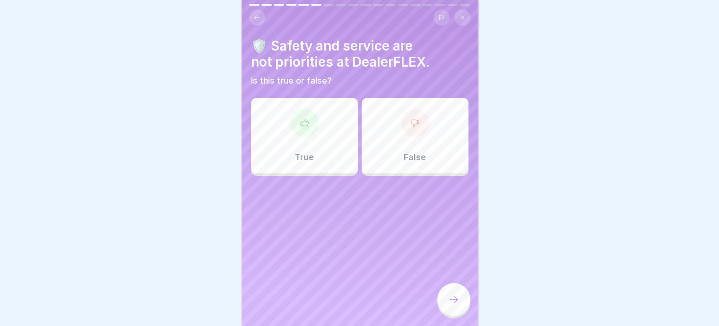
click at [423, 138] on div "False" at bounding box center [414, 136] width 107 height 76
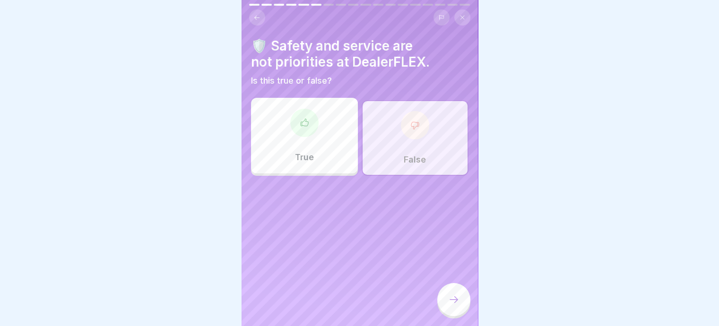
click at [453, 305] on icon at bounding box center [453, 299] width 11 height 11
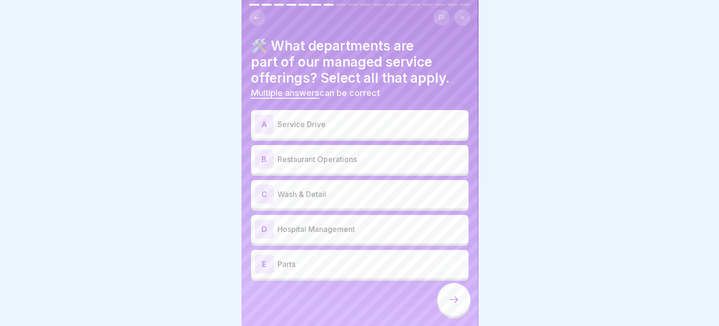
click at [300, 193] on p "Wash & Detail" at bounding box center [370, 193] width 187 height 11
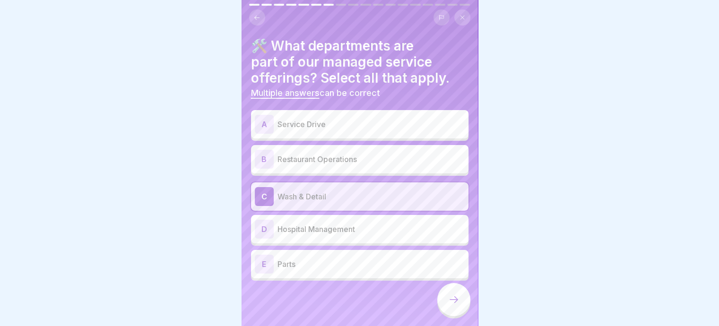
click at [296, 125] on p "Service Drive" at bounding box center [370, 124] width 187 height 11
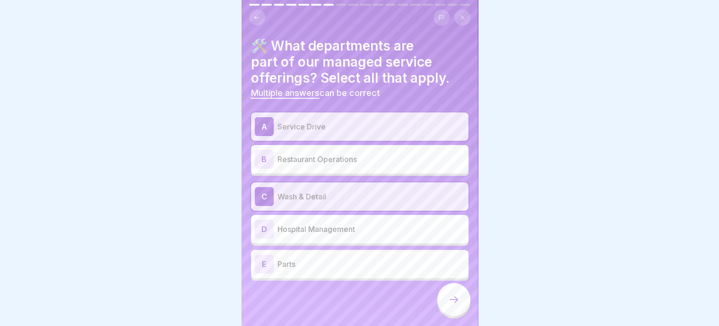
click at [291, 266] on p "Parts" at bounding box center [370, 263] width 187 height 11
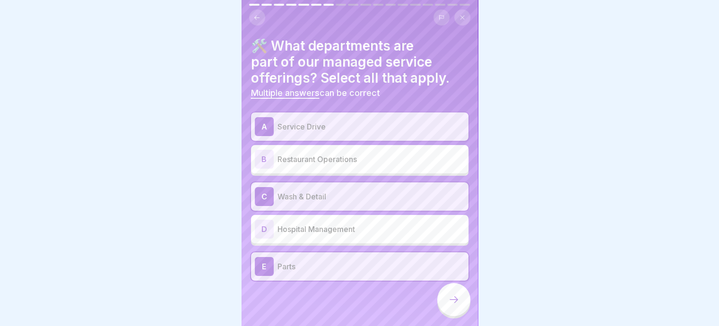
click at [457, 304] on icon at bounding box center [453, 299] width 11 height 11
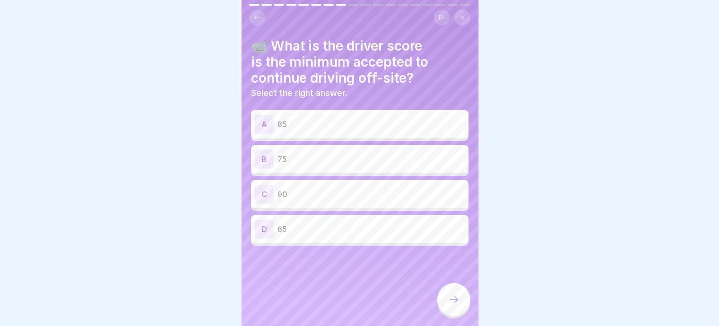
click at [295, 193] on p "90" at bounding box center [370, 193] width 187 height 11
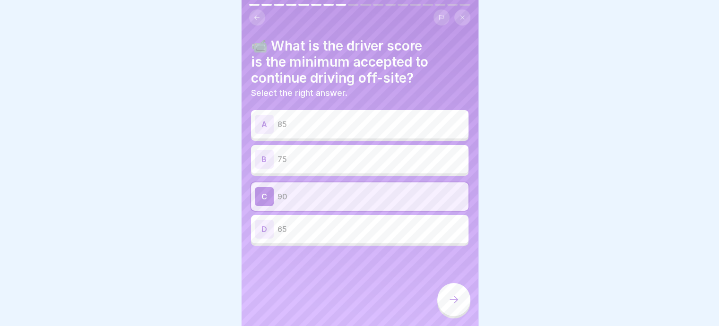
click at [455, 305] on icon at bounding box center [453, 299] width 11 height 11
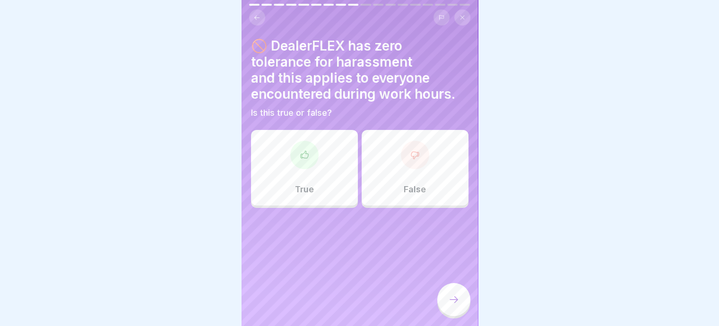
click at [298, 167] on div at bounding box center [304, 155] width 28 height 28
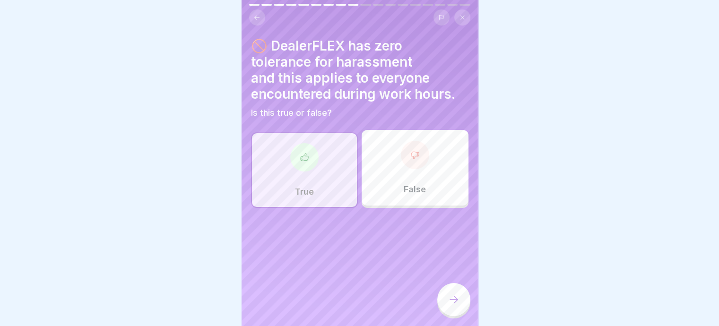
click at [453, 305] on icon at bounding box center [453, 299] width 11 height 11
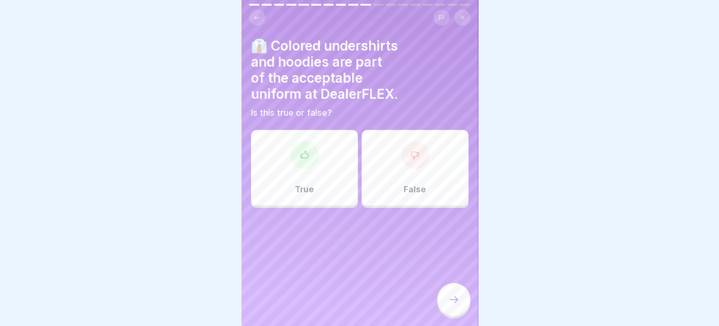
click at [408, 166] on div at bounding box center [415, 155] width 28 height 28
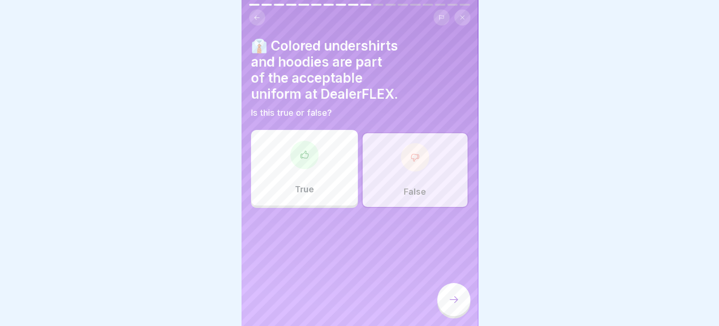
click at [450, 305] on icon at bounding box center [453, 299] width 11 height 11
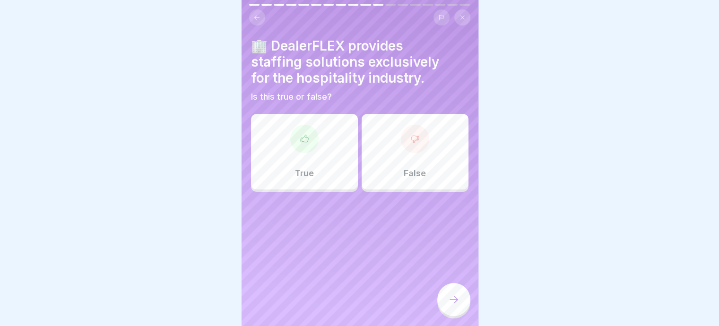
click at [402, 146] on div at bounding box center [415, 139] width 28 height 28
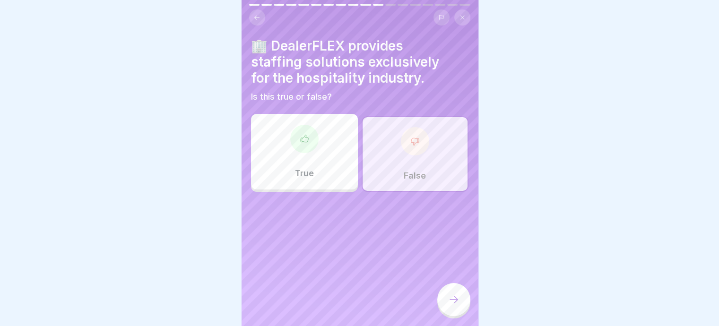
click at [453, 305] on icon at bounding box center [453, 299] width 11 height 11
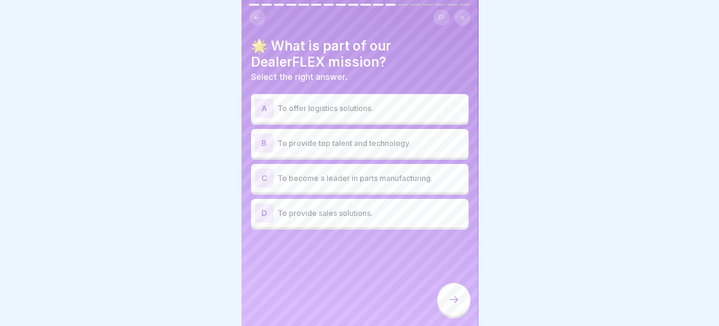
click at [290, 142] on p "To provide top talent and technology." at bounding box center [370, 142] width 187 height 11
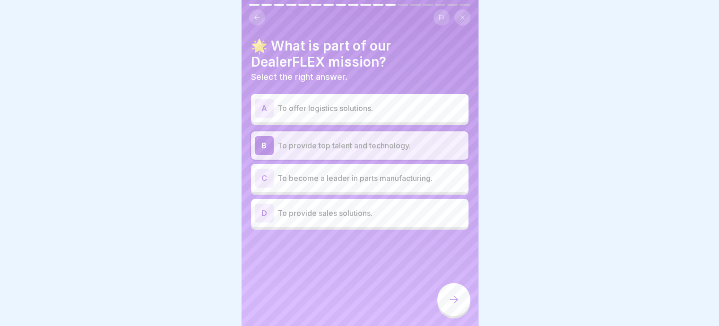
click at [454, 305] on icon at bounding box center [453, 299] width 11 height 11
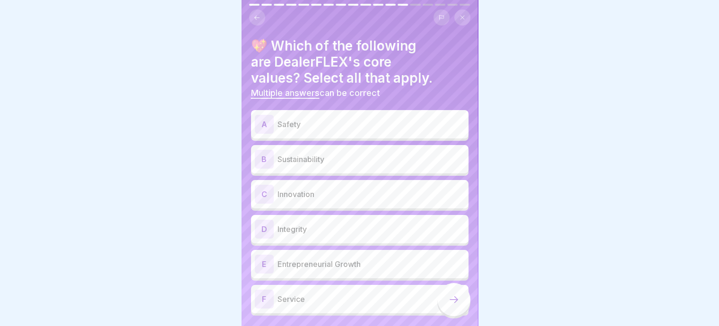
click at [310, 122] on p "Safety" at bounding box center [370, 124] width 187 height 11
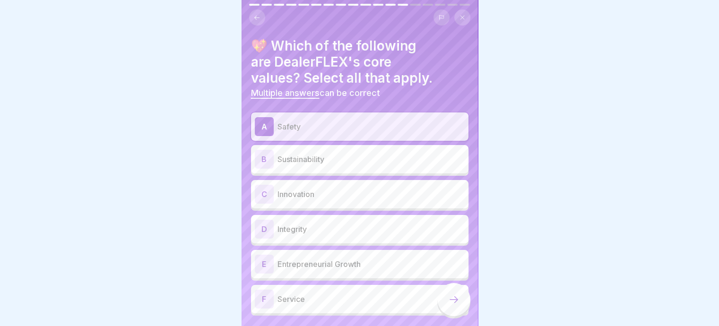
click at [292, 302] on p "Service" at bounding box center [370, 298] width 187 height 11
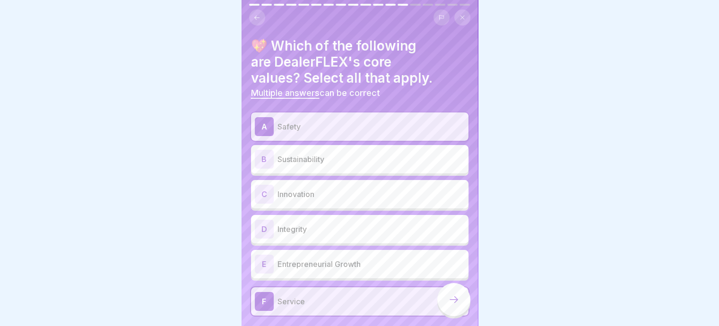
click at [296, 160] on p "Sustainability" at bounding box center [370, 159] width 187 height 11
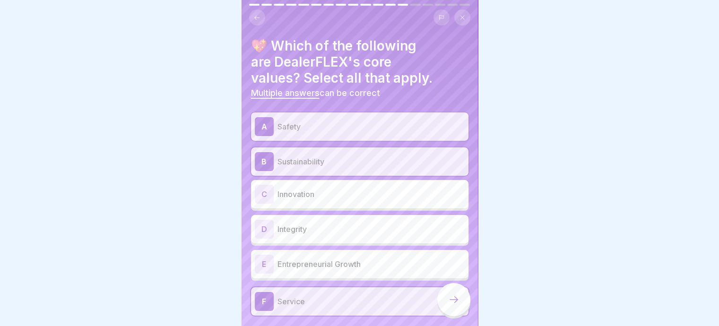
click at [453, 305] on icon at bounding box center [453, 299] width 11 height 11
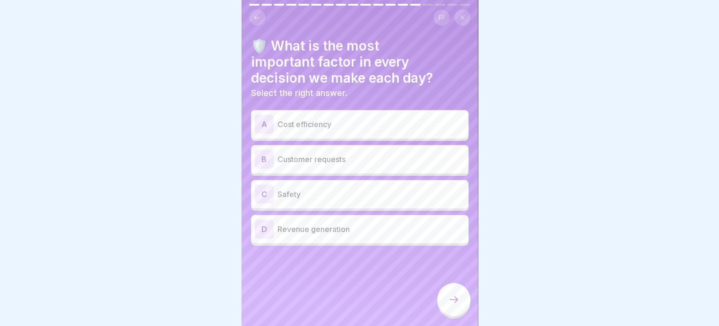
click at [306, 193] on p "Safety" at bounding box center [370, 193] width 187 height 11
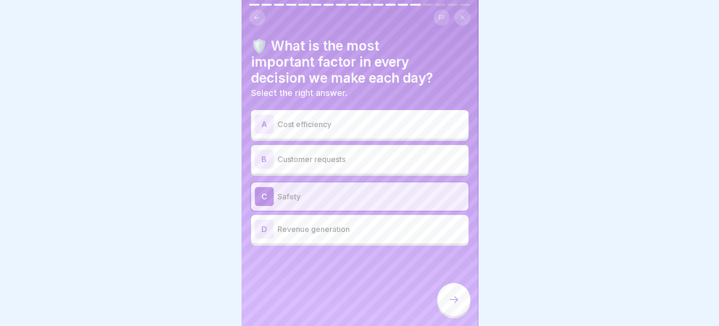
click at [451, 305] on icon at bounding box center [453, 299] width 11 height 11
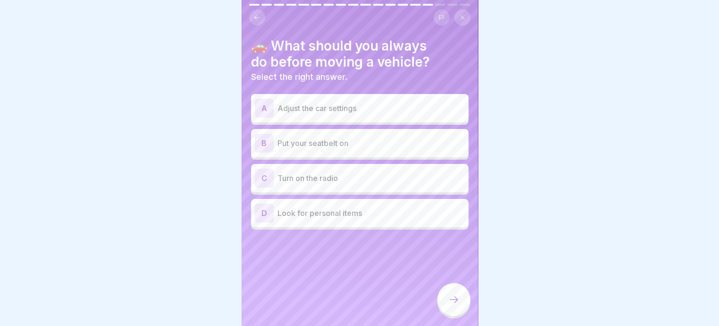
click at [301, 144] on p "Put your seatbelt on" at bounding box center [370, 142] width 187 height 11
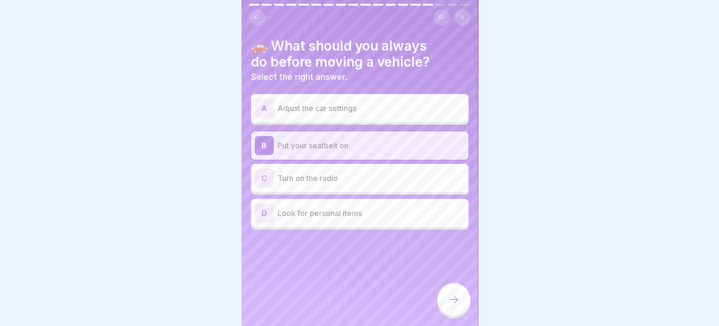
click at [451, 305] on icon at bounding box center [453, 299] width 11 height 11
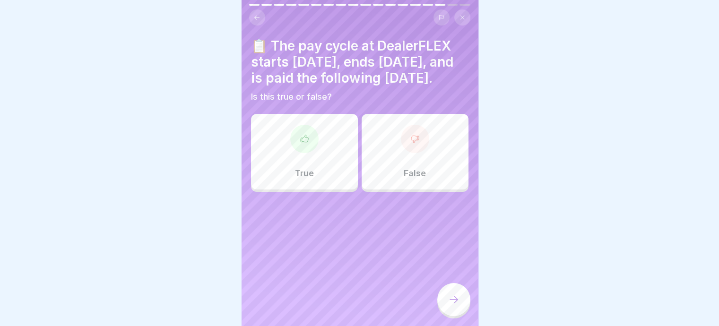
click at [297, 153] on div at bounding box center [304, 139] width 28 height 28
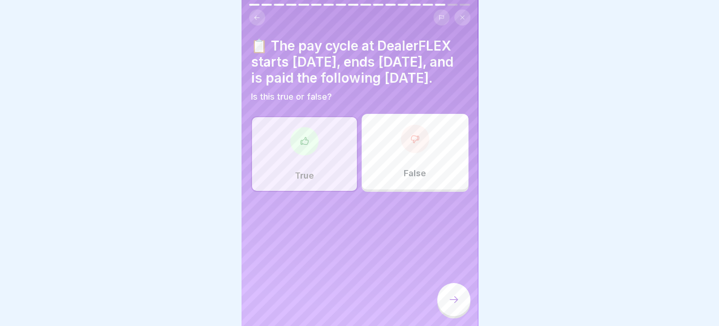
click at [453, 305] on icon at bounding box center [453, 299] width 11 height 11
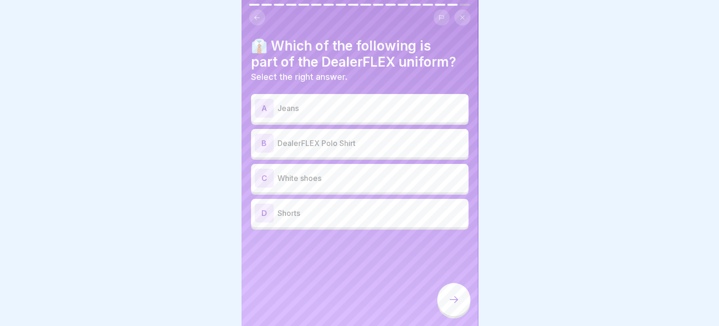
click at [300, 140] on p "DealerFLEX Polo Shirt" at bounding box center [370, 142] width 187 height 11
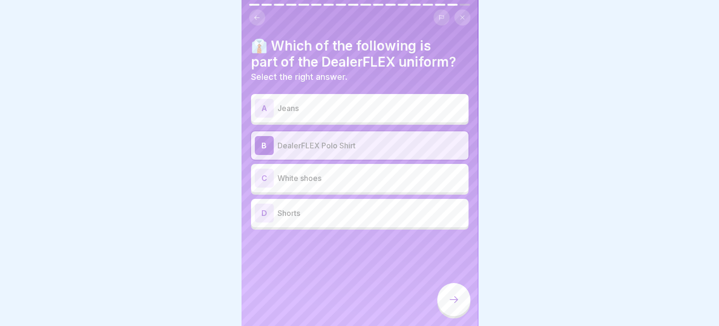
click at [454, 305] on icon at bounding box center [453, 299] width 11 height 11
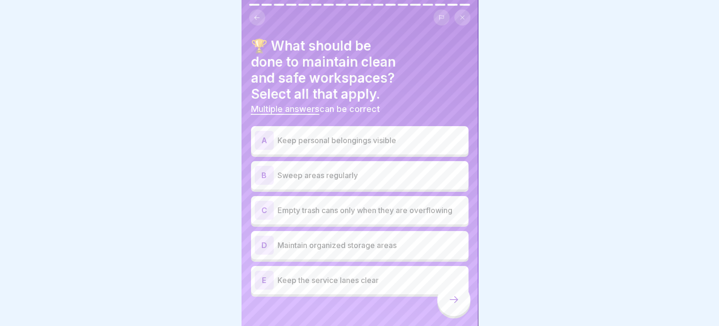
click at [311, 177] on p "Sweep areas regularly" at bounding box center [370, 175] width 187 height 11
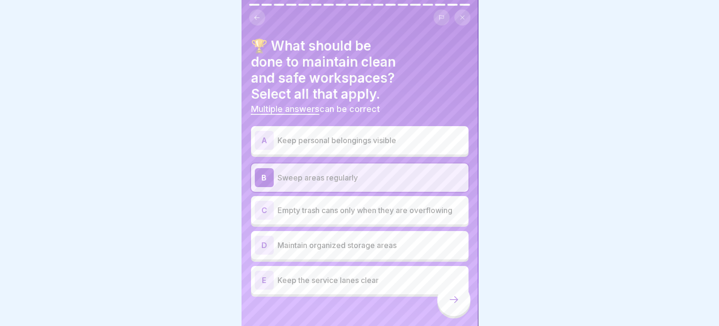
click at [291, 209] on p "Empty trash cans only when they are overflowing" at bounding box center [370, 210] width 187 height 11
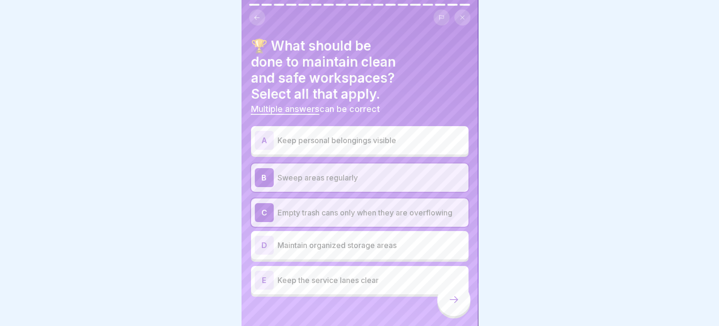
click at [291, 282] on p "Keep the service lanes clear" at bounding box center [370, 279] width 187 height 11
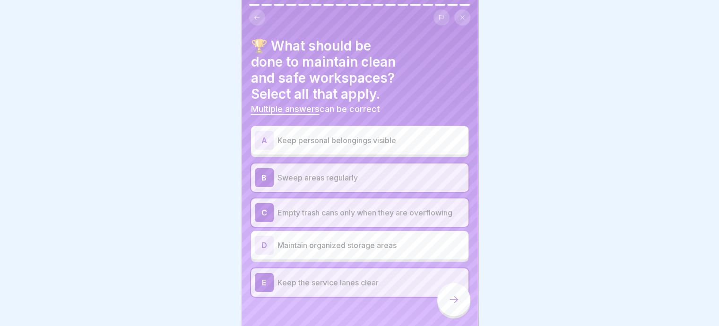
click at [457, 305] on icon at bounding box center [453, 299] width 11 height 11
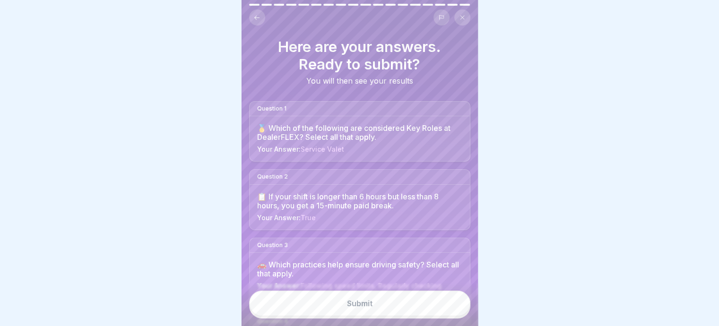
scroll to position [47, 0]
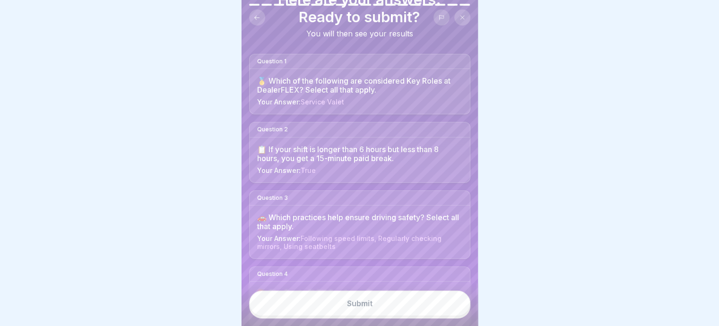
click at [364, 308] on div "Submit" at bounding box center [360, 303] width 26 height 9
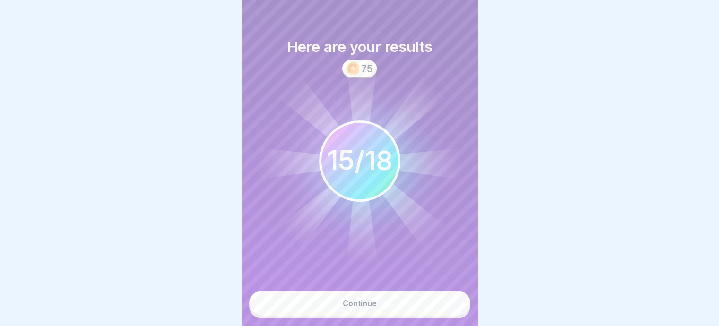
click at [361, 308] on div "Continue" at bounding box center [359, 303] width 34 height 9
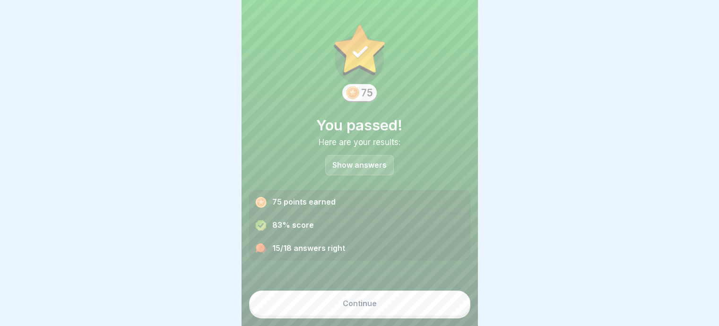
click at [357, 308] on div "Continue" at bounding box center [359, 303] width 34 height 9
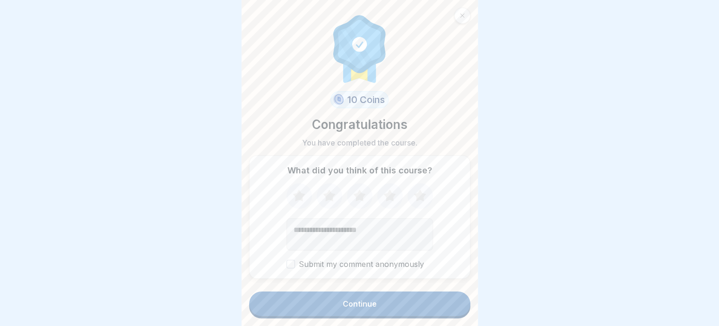
click at [410, 200] on icon at bounding box center [419, 196] width 25 height 25
click at [302, 235] on textarea "Add comment (optional)" at bounding box center [359, 234] width 146 height 32
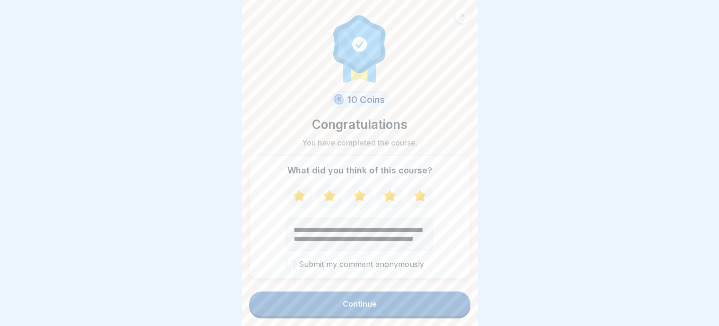
type textarea "**********"
click at [367, 308] on div "Continue" at bounding box center [359, 304] width 34 height 9
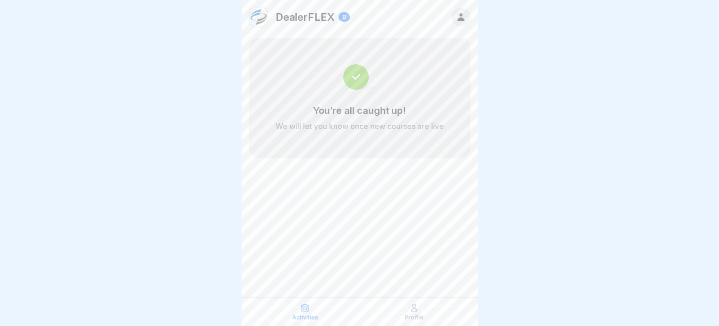
click at [413, 312] on icon at bounding box center [413, 307] width 9 height 9
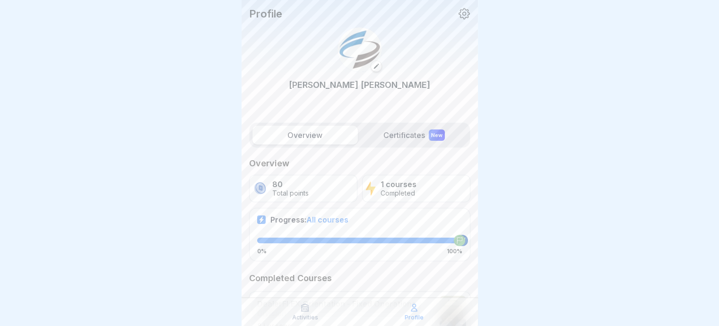
click at [403, 137] on label "Certificates New" at bounding box center [413, 135] width 105 height 19
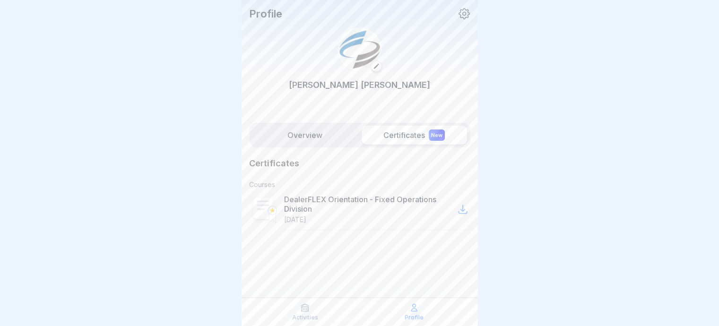
click at [465, 16] on icon at bounding box center [464, 14] width 12 height 12
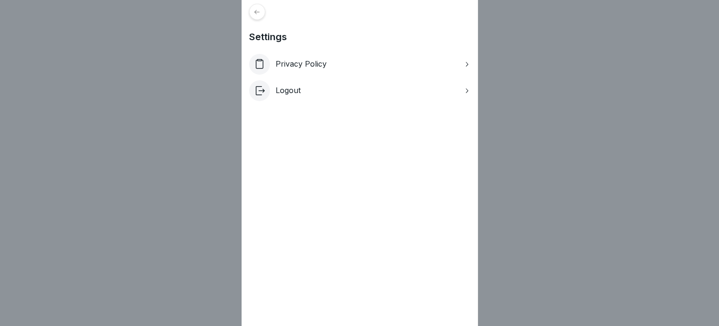
click at [542, 62] on div "Settings Privacy Policy Logout" at bounding box center [359, 163] width 719 height 326
